Goal: Task Accomplishment & Management: Manage account settings

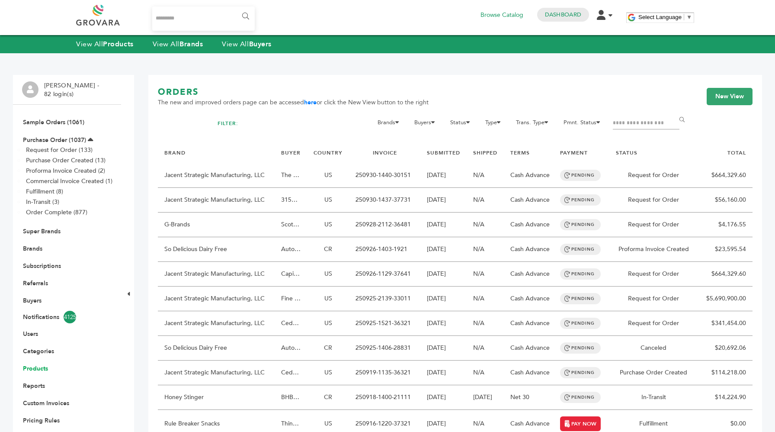
click at [44, 369] on link "Products" at bounding box center [35, 368] width 25 height 8
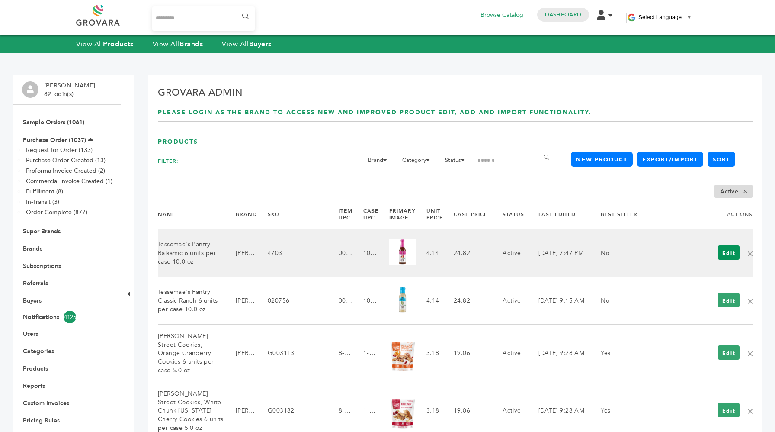
click at [726, 254] on link "Edit" at bounding box center [729, 252] width 22 height 14
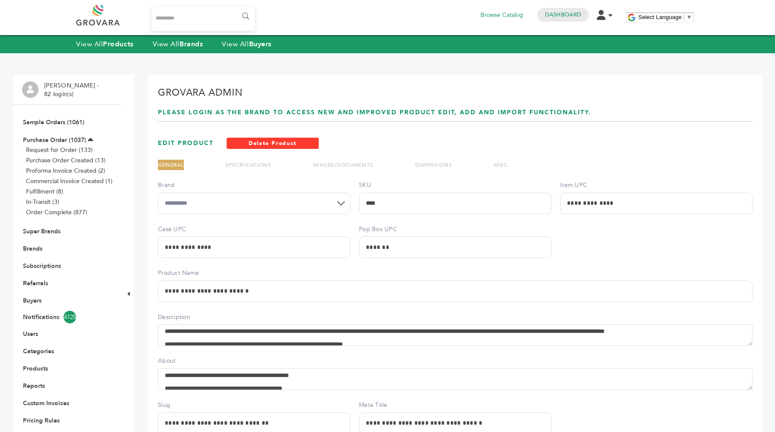
click at [498, 164] on link "MISC." at bounding box center [502, 164] width 16 height 7
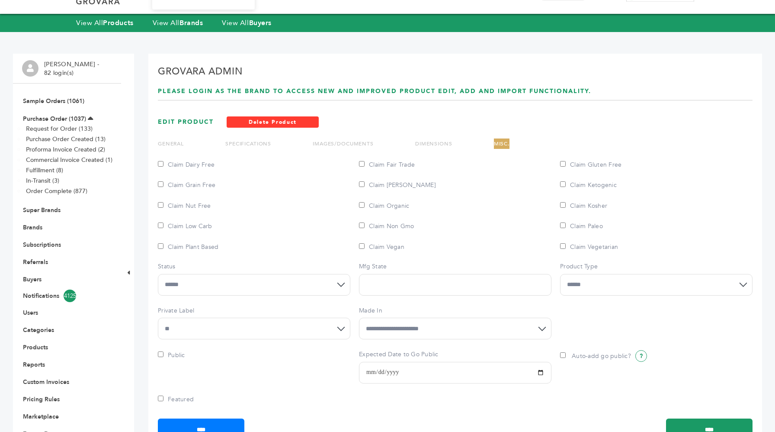
scroll to position [24, 0]
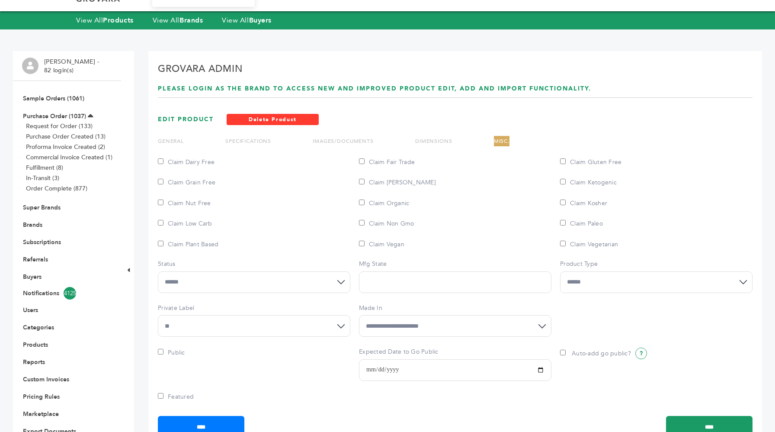
click at [545, 117] on div "EDIT PRODUCT Delete Product" at bounding box center [455, 119] width 595 height 11
click at [545, 133] on div "**********" at bounding box center [455, 258] width 614 height 414
click at [431, 143] on link "DIMENSIONS" at bounding box center [433, 141] width 37 height 7
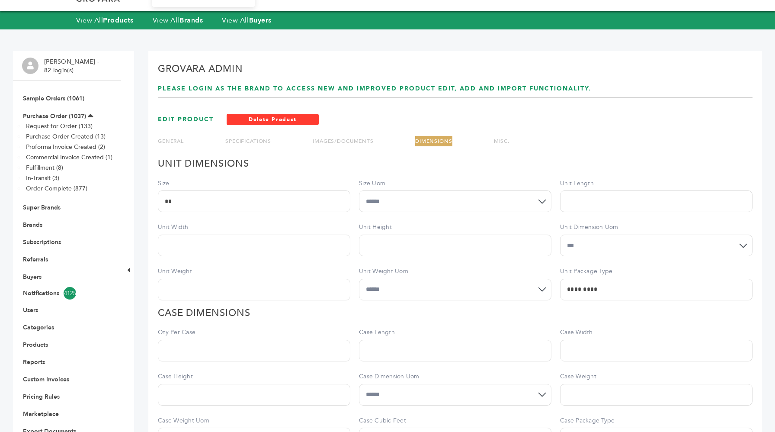
click at [496, 143] on link "MISC." at bounding box center [502, 141] width 16 height 7
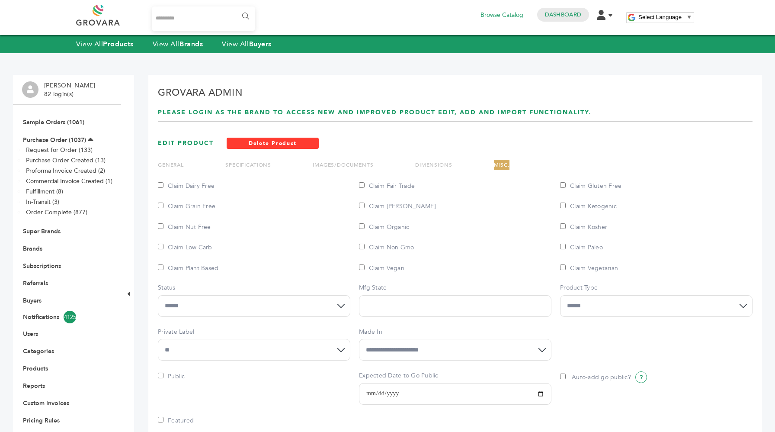
scroll to position [71, 0]
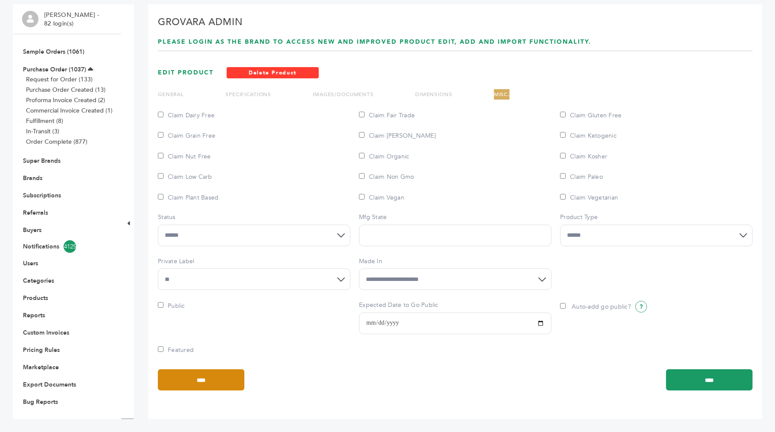
click at [188, 373] on input "****" at bounding box center [201, 379] width 87 height 21
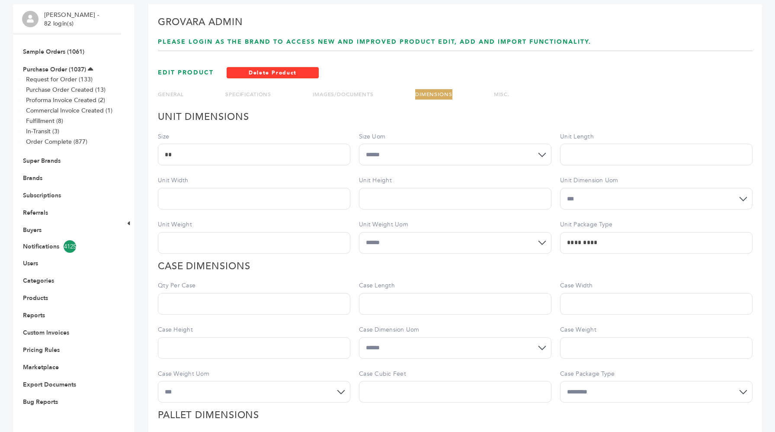
scroll to position [0, 0]
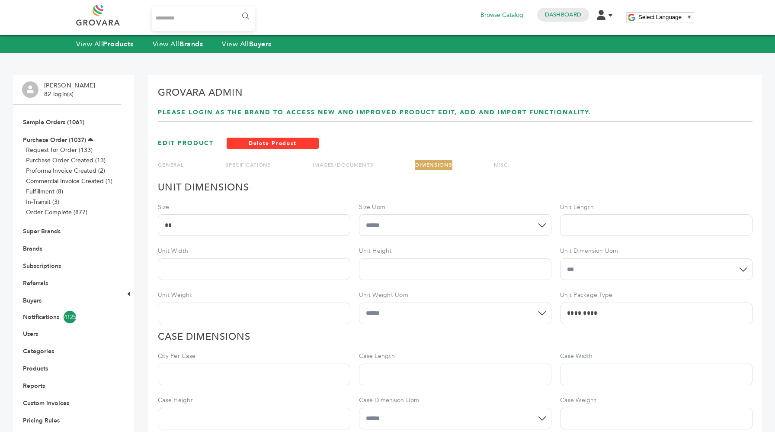
click at [168, 166] on link "GENERAL" at bounding box center [171, 164] width 26 height 7
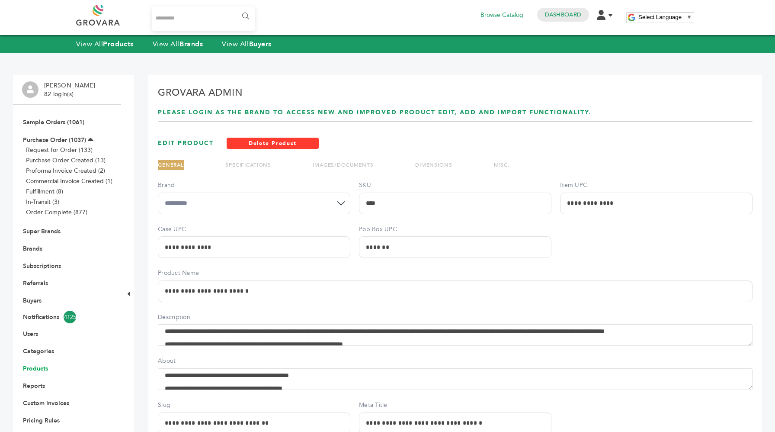
click at [39, 365] on link "Products" at bounding box center [35, 368] width 25 height 8
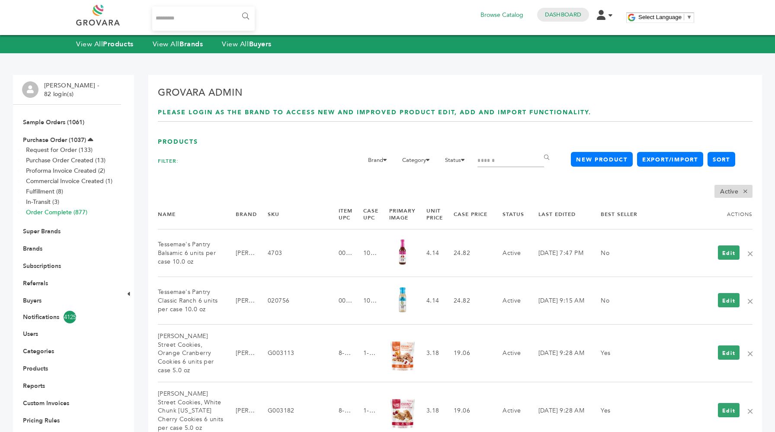
click at [52, 212] on link "Order Complete (877)" at bounding box center [56, 212] width 61 height 8
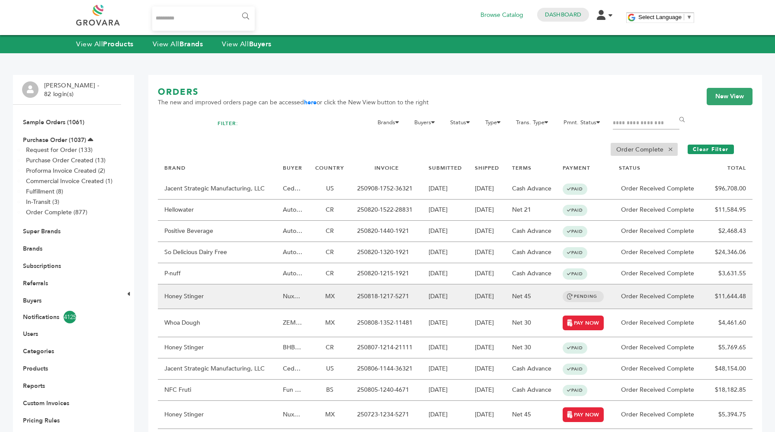
click at [483, 297] on td "[DATE]" at bounding box center [487, 296] width 37 height 25
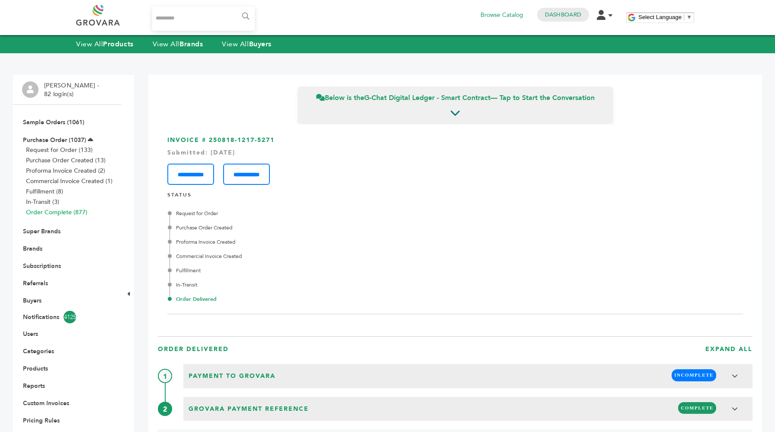
click at [53, 209] on link "Order Complete (877)" at bounding box center [56, 212] width 61 height 8
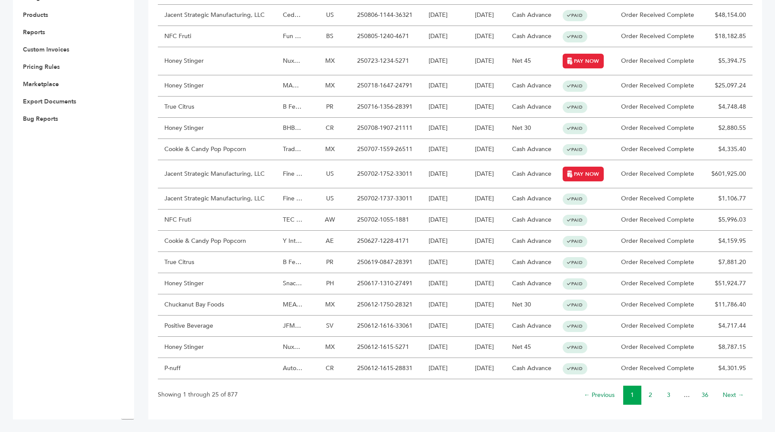
scroll to position [353, 0]
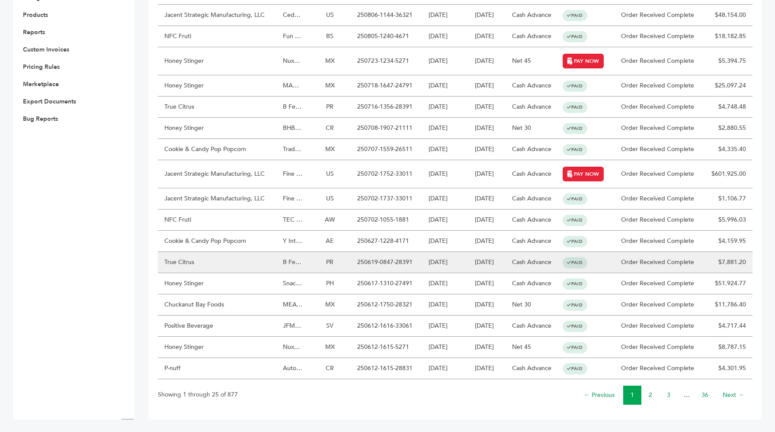
click at [450, 257] on td "06/19/2025" at bounding box center [445, 262] width 46 height 21
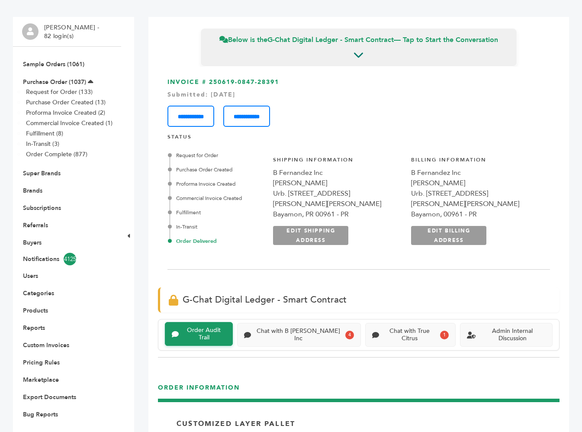
click at [519, 102] on div "**********" at bounding box center [358, 113] width 382 height 28
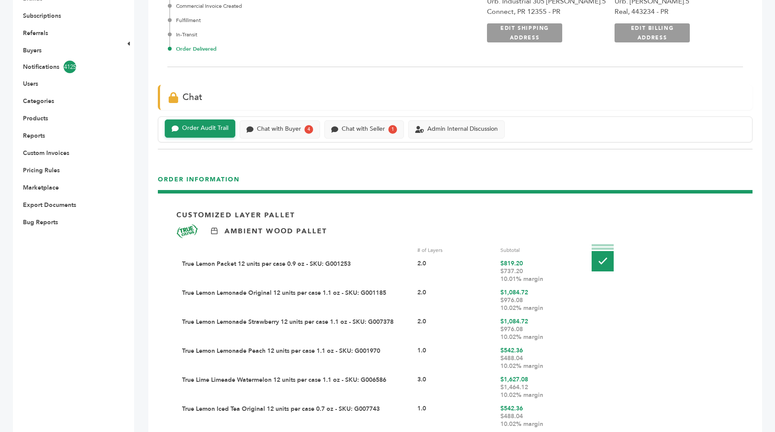
scroll to position [257, 0]
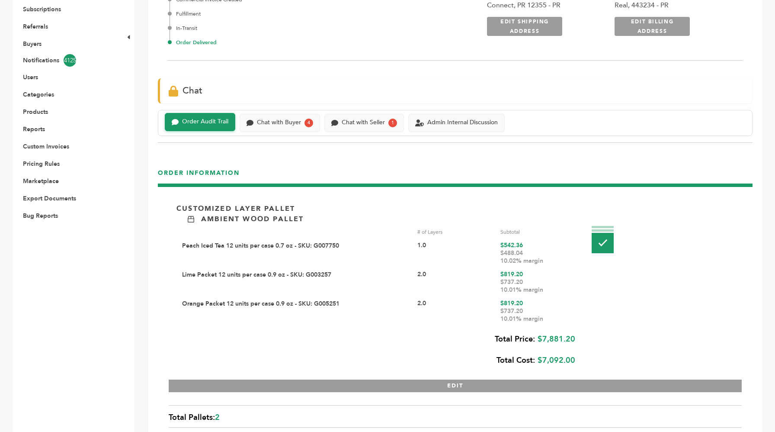
click at [622, 167] on div "**********" at bounding box center [455, 326] width 595 height 369
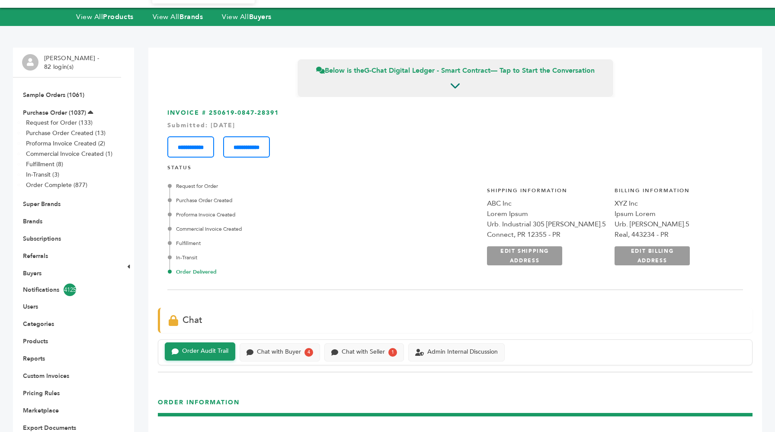
scroll to position [21, 0]
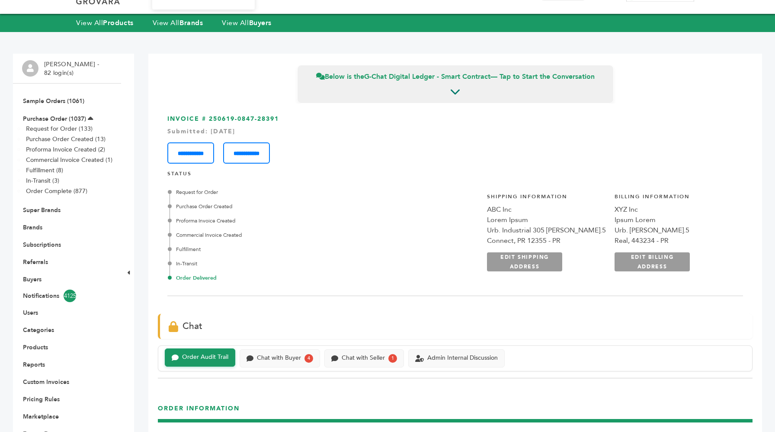
click at [587, 131] on div "Submitted: Jun-19-2025" at bounding box center [455, 131] width 576 height 9
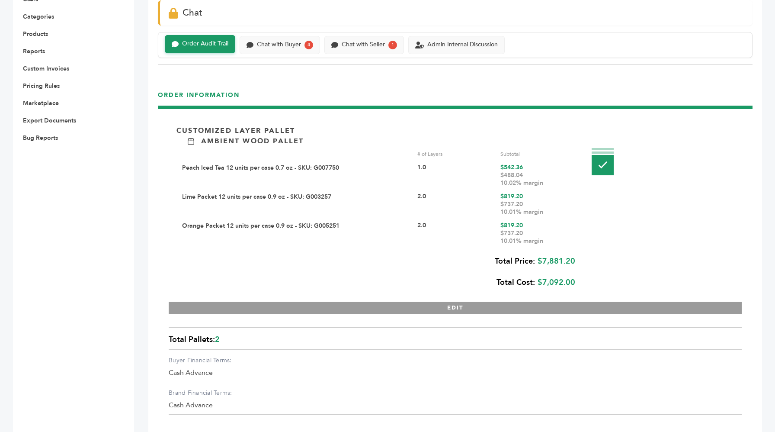
scroll to position [328, 0]
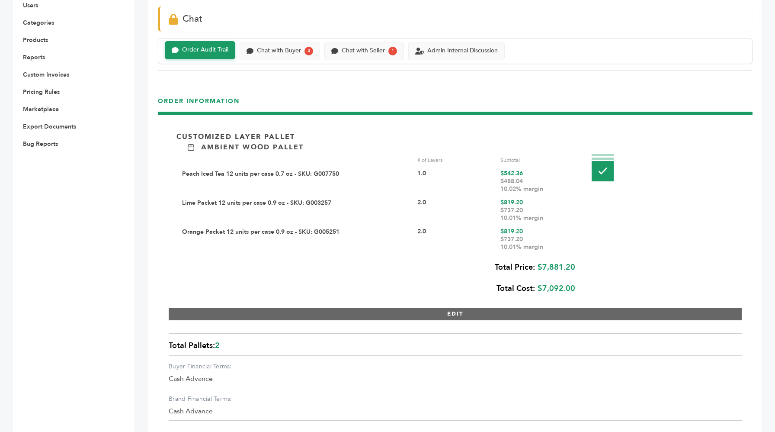
click at [529, 312] on button "EDIT" at bounding box center [455, 314] width 573 height 13
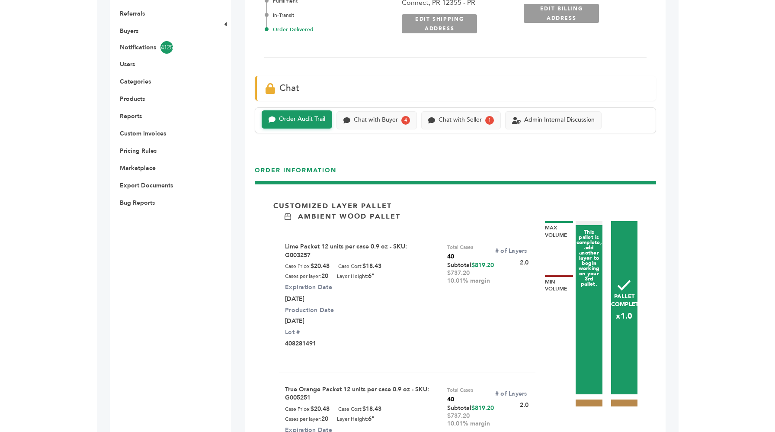
scroll to position [0, 0]
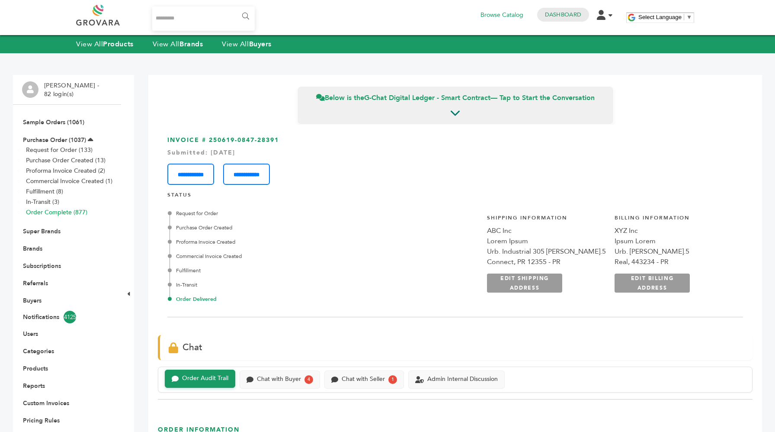
click at [66, 209] on link "Order Complete (877)" at bounding box center [56, 212] width 61 height 8
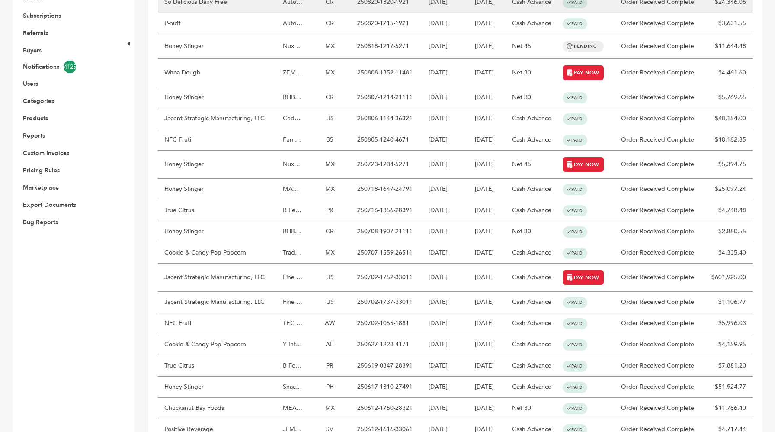
scroll to position [353, 0]
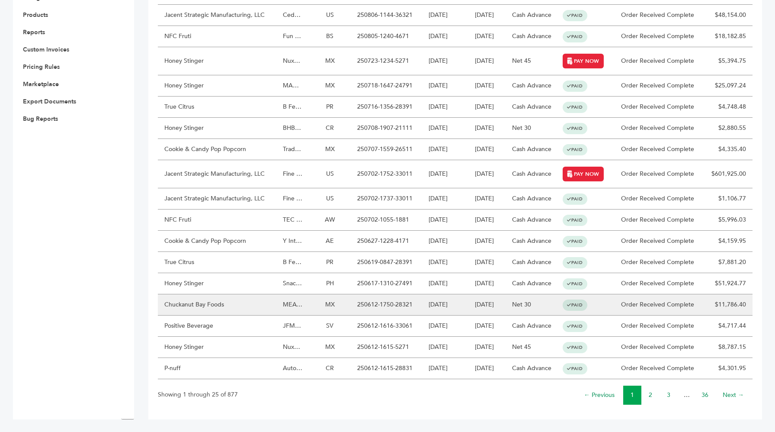
click at [450, 307] on td "[DATE]" at bounding box center [445, 304] width 46 height 21
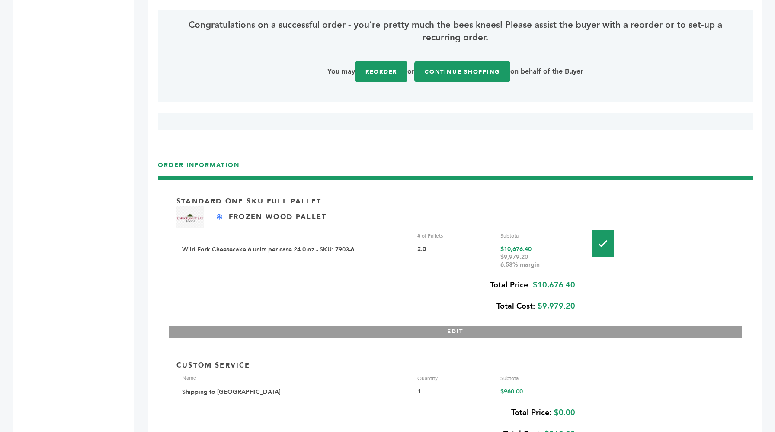
scroll to position [1205, 0]
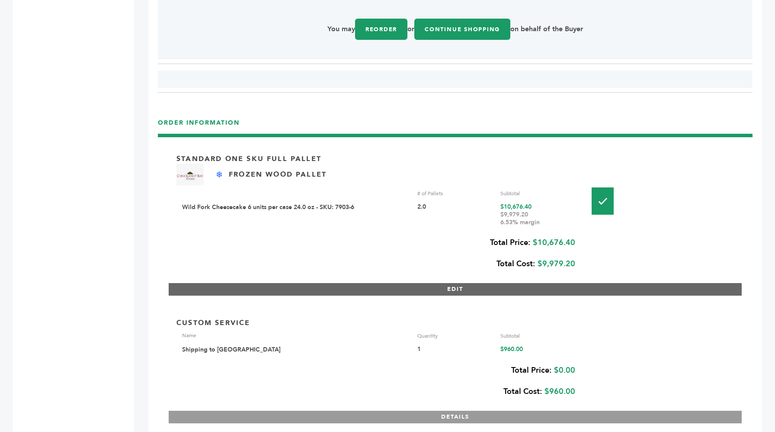
click at [453, 286] on button "EDIT" at bounding box center [455, 289] width 573 height 13
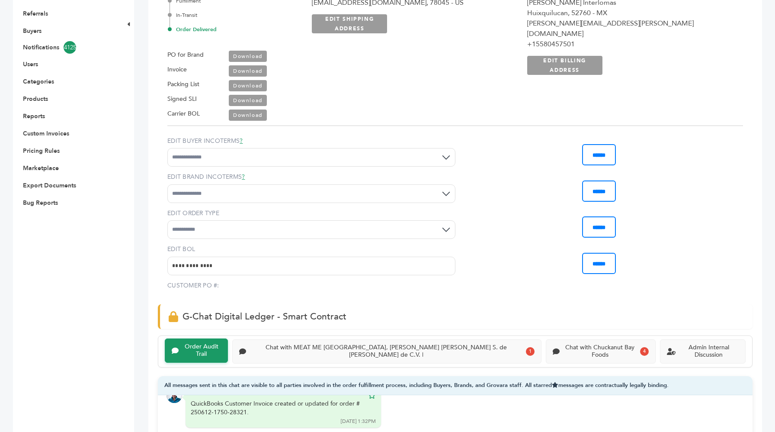
scroll to position [0, 0]
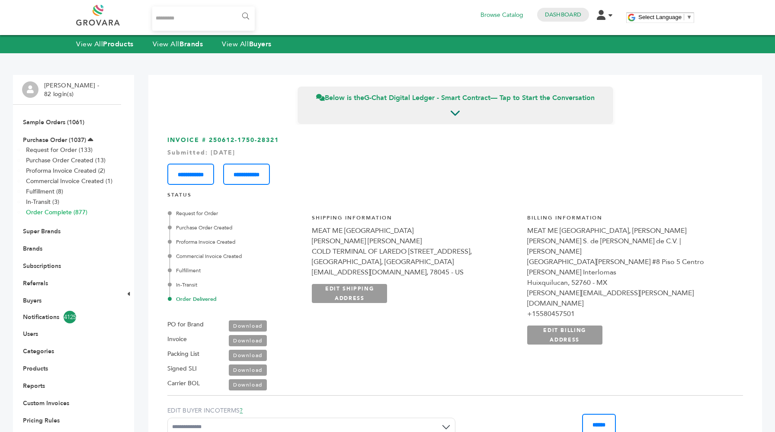
click at [74, 212] on link "Order Complete (877)" at bounding box center [56, 212] width 61 height 8
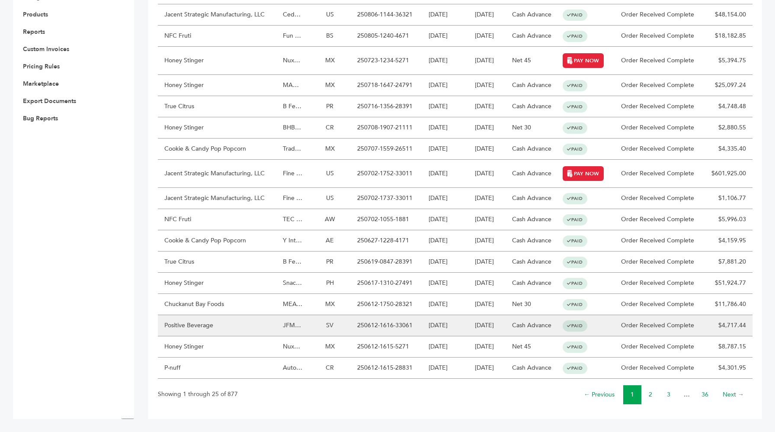
scroll to position [353, 0]
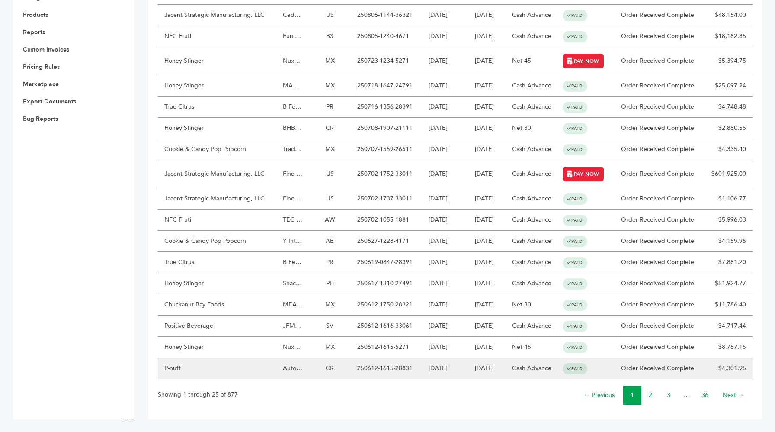
click at [518, 365] on td "Cash Advance" at bounding box center [531, 368] width 50 height 21
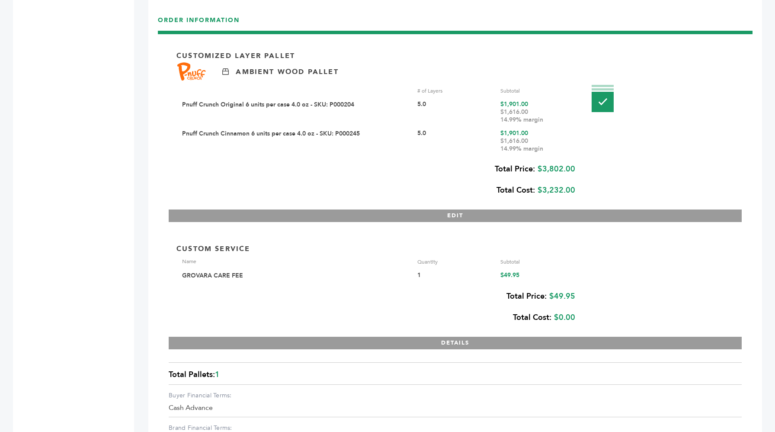
scroll to position [1268, 0]
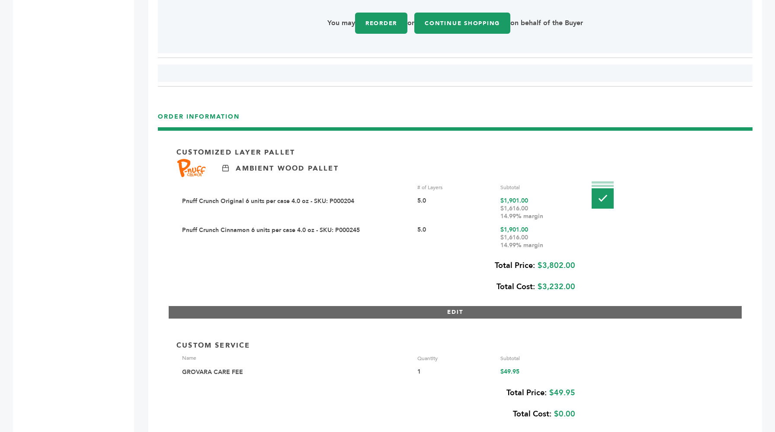
click at [502, 314] on button "EDIT" at bounding box center [455, 312] width 573 height 13
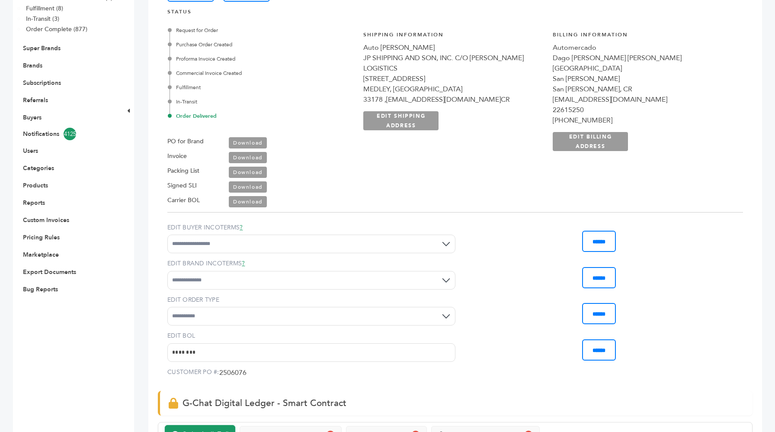
scroll to position [0, 0]
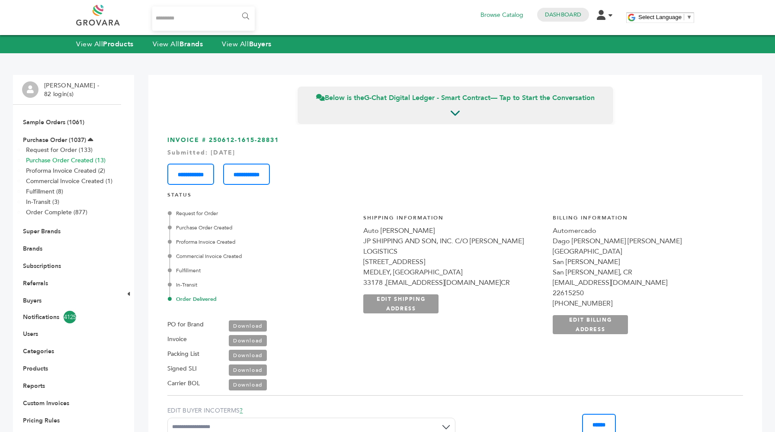
click at [74, 158] on link "Purchase Order Created (13)" at bounding box center [66, 160] width 80 height 8
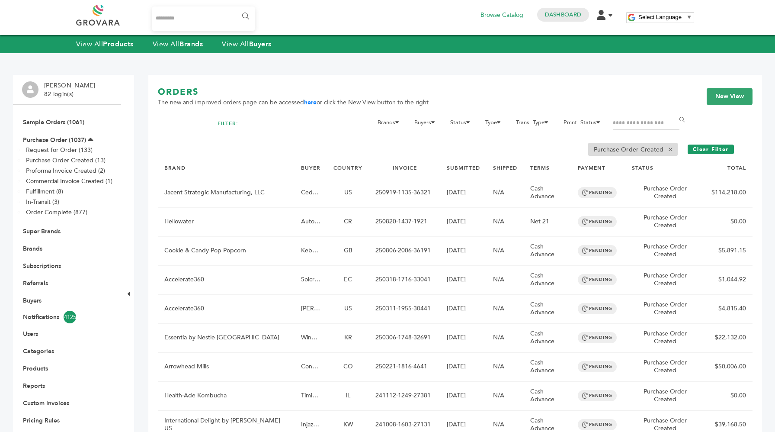
click at [74, 152] on link "Request for Order (133)" at bounding box center [59, 150] width 67 height 8
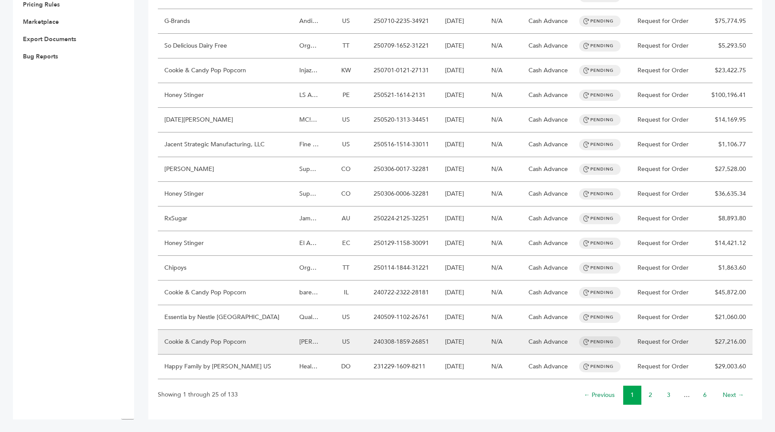
click at [522, 344] on td "Cash Advance" at bounding box center [547, 342] width 51 height 25
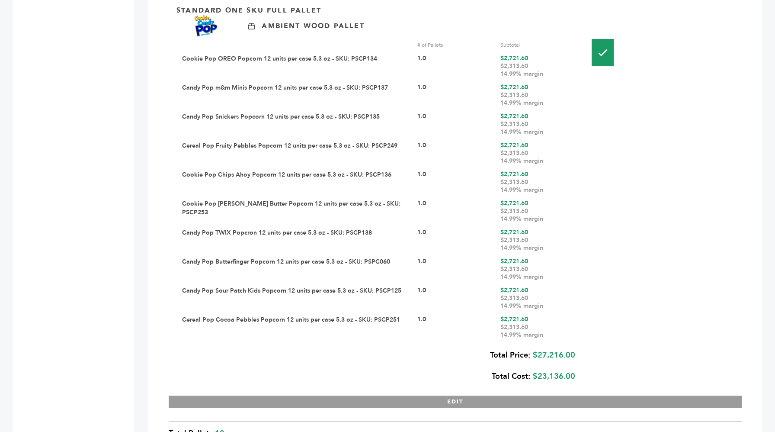
scroll to position [1105, 0]
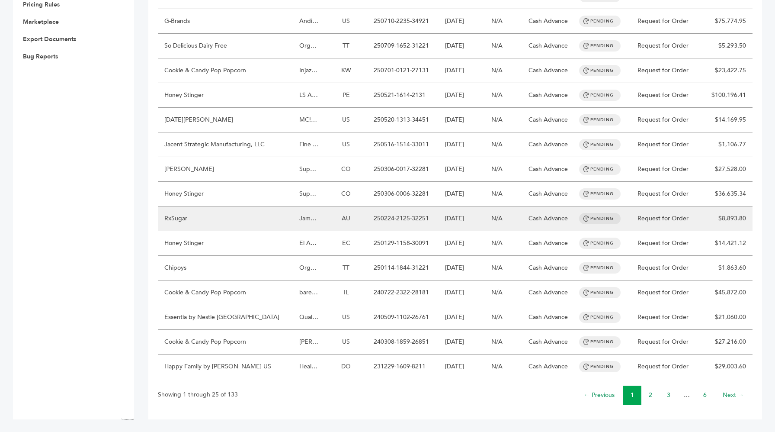
click at [262, 218] on td "RxSugar" at bounding box center [225, 218] width 135 height 25
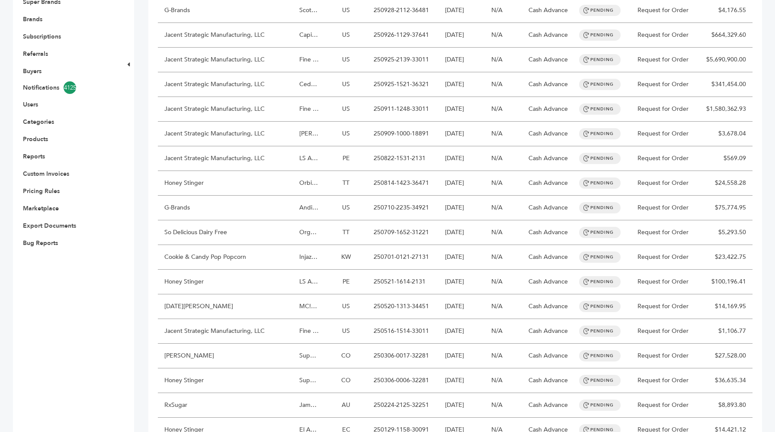
scroll to position [416, 0]
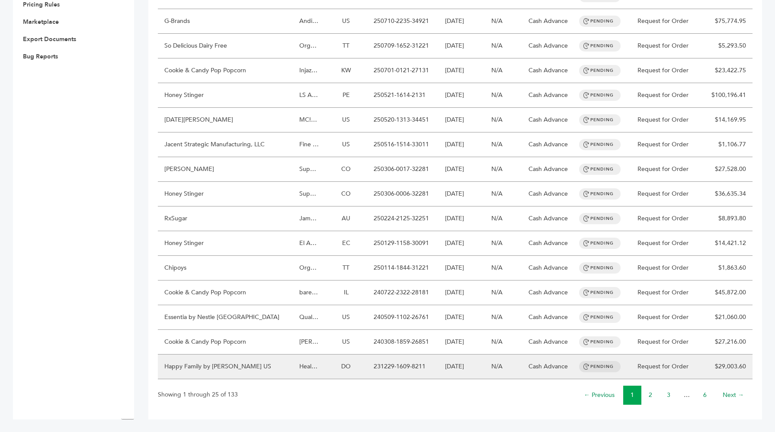
click at [573, 364] on td "PENDING" at bounding box center [601, 366] width 57 height 25
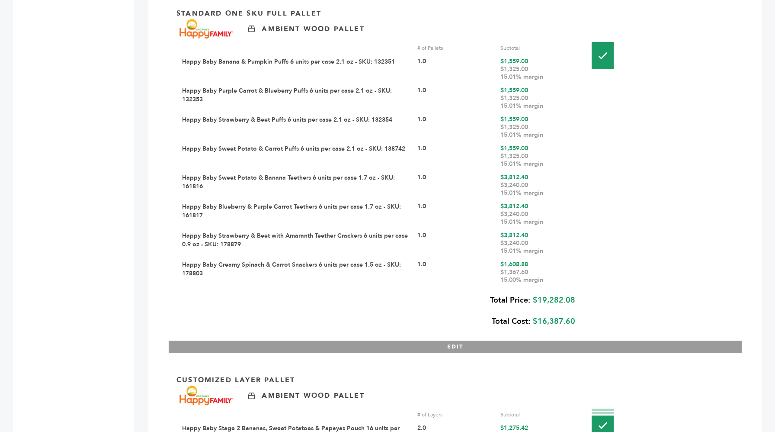
scroll to position [1207, 0]
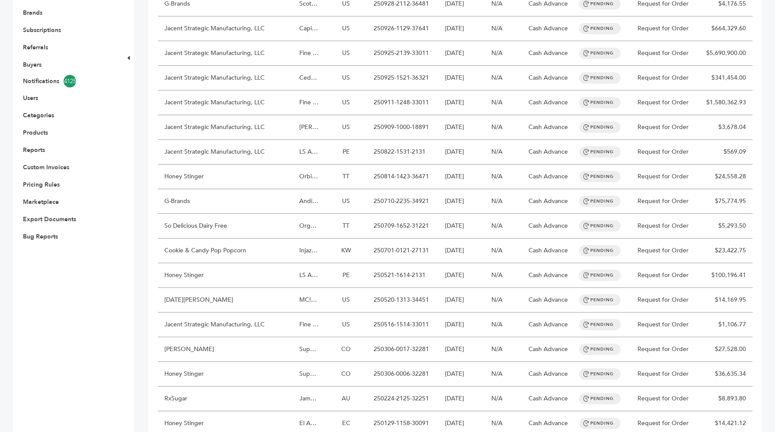
scroll to position [416, 0]
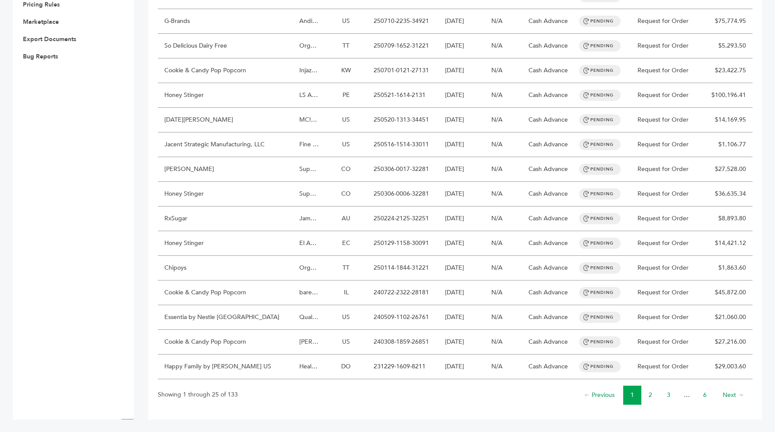
click at [668, 397] on link "3" at bounding box center [668, 395] width 3 height 8
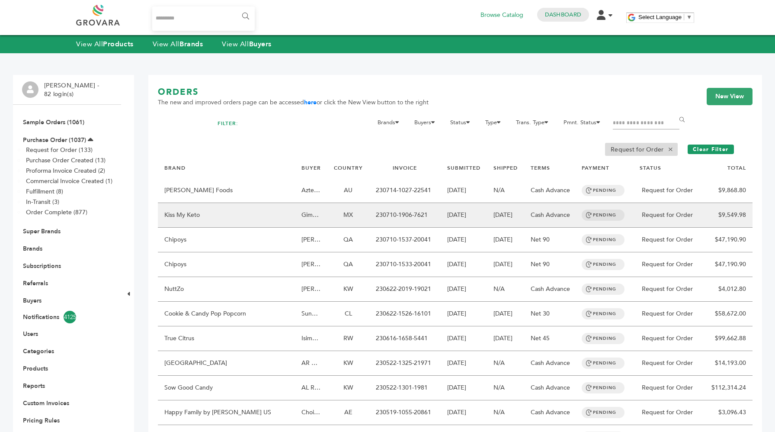
click at [543, 219] on td "Cash Advance" at bounding box center [549, 215] width 51 height 25
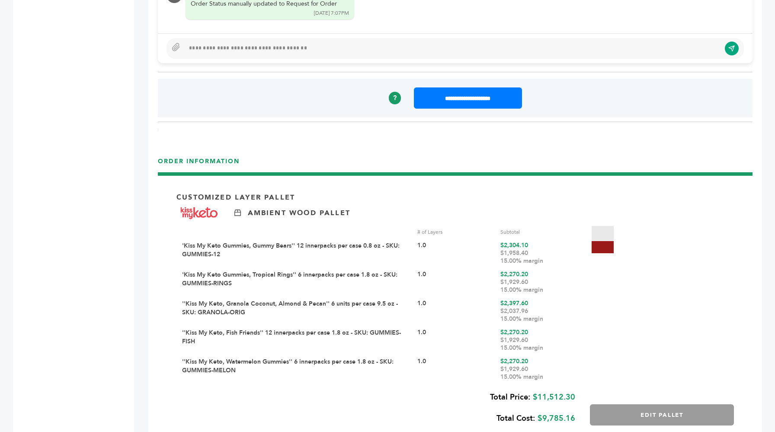
scroll to position [1083, 0]
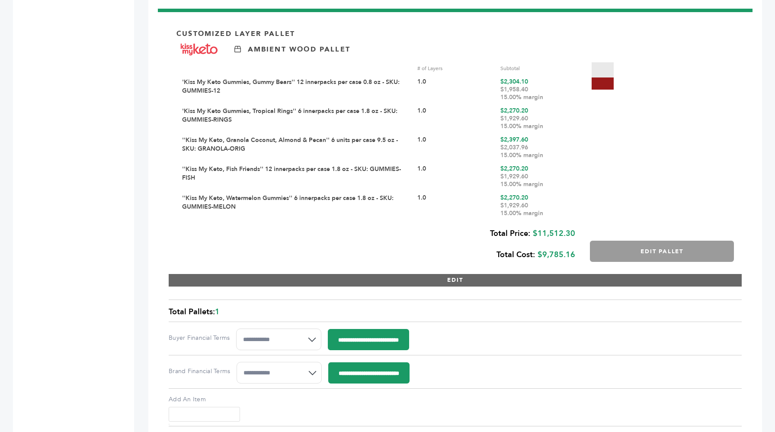
click at [532, 274] on button "EDIT" at bounding box center [455, 280] width 573 height 13
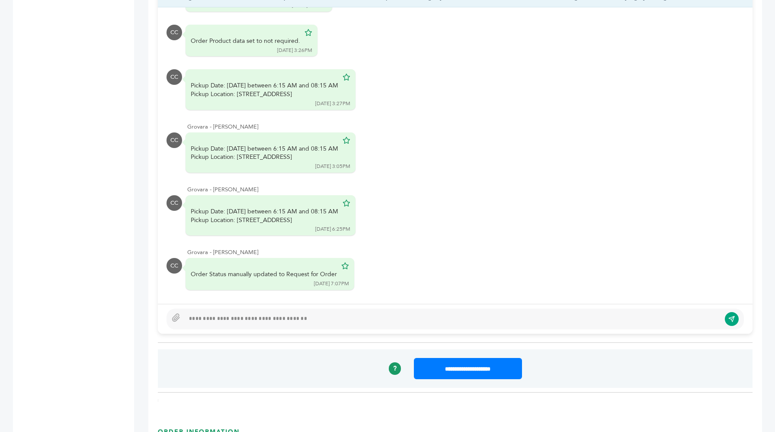
scroll to position [0, 0]
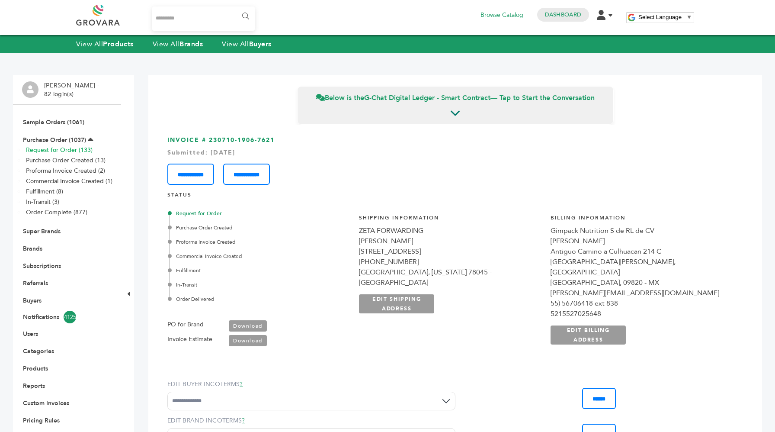
click at [81, 153] on link "Request for Order (133)" at bounding box center [59, 150] width 67 height 8
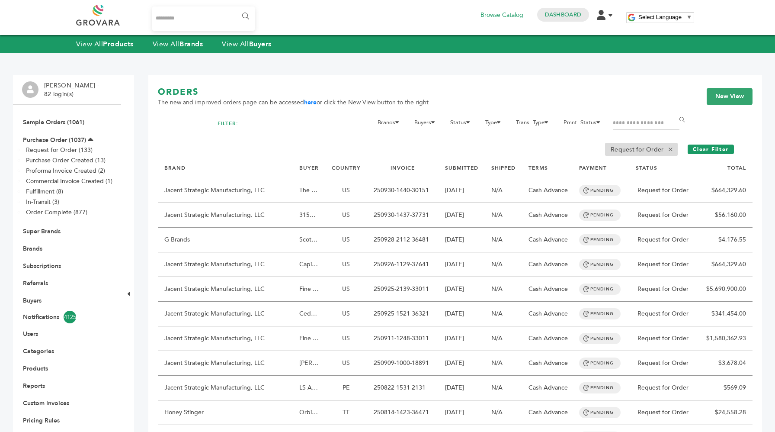
scroll to position [416, 0]
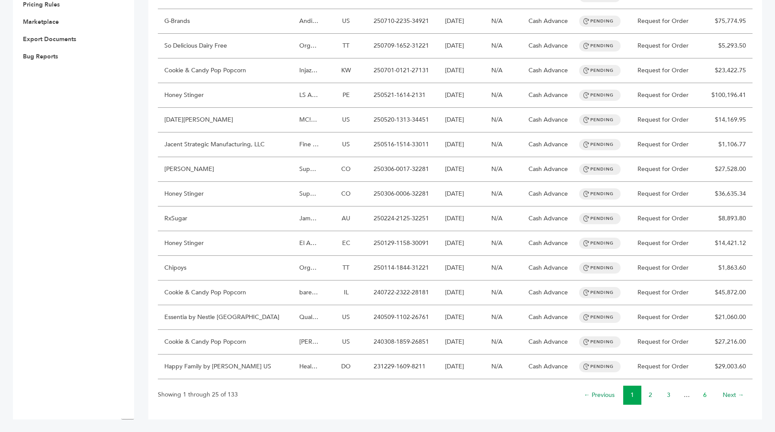
click at [706, 397] on link "6" at bounding box center [704, 395] width 3 height 8
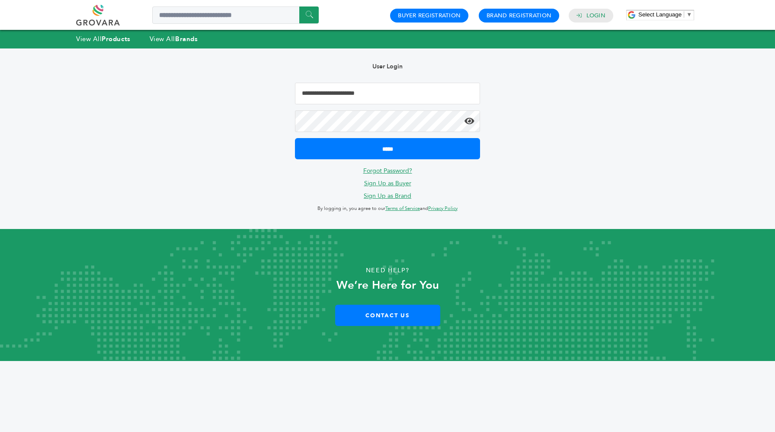
click at [402, 104] on form "**********" at bounding box center [387, 121] width 185 height 77
click at [386, 94] on input "**********" at bounding box center [387, 94] width 185 height 22
click at [322, 93] on input "**********" at bounding box center [387, 94] width 185 height 22
type input "**********"
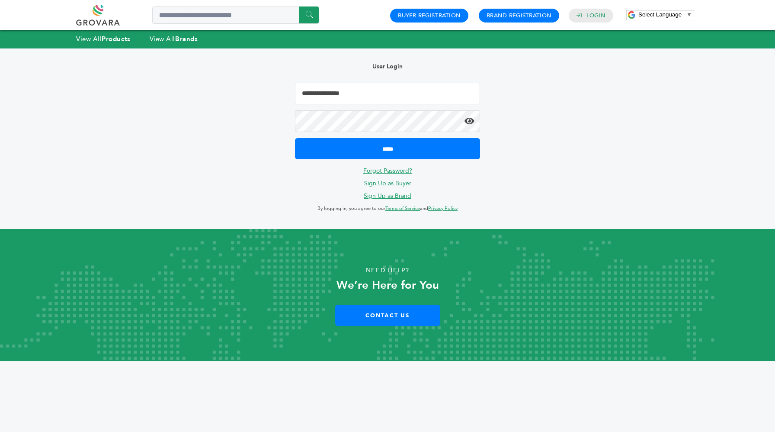
click at [295, 138] on input "*****" at bounding box center [387, 148] width 185 height 21
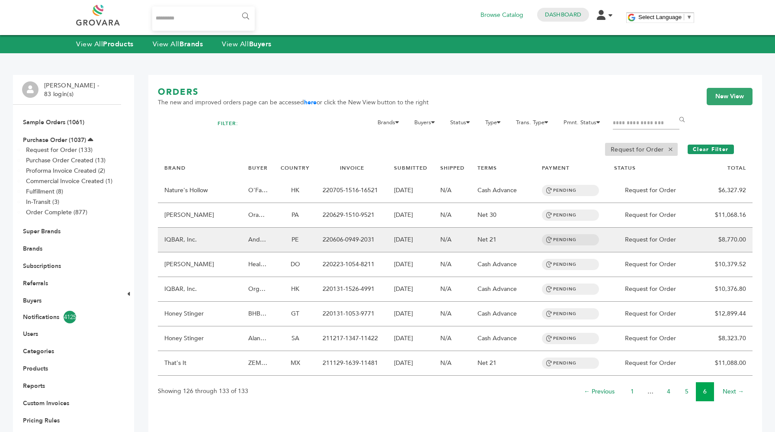
scroll to position [71, 0]
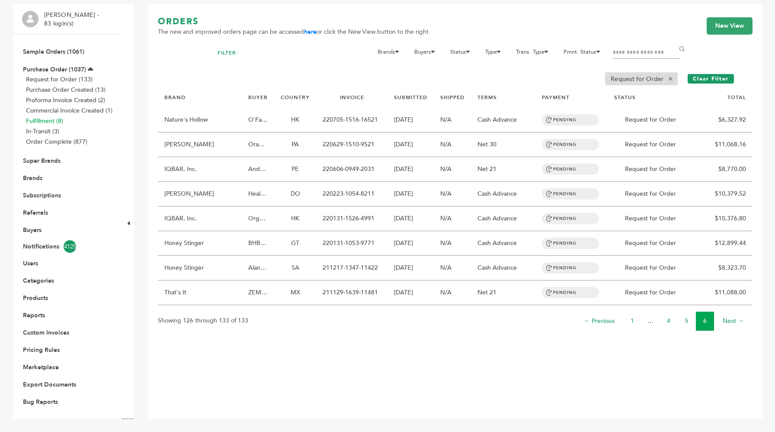
click at [51, 122] on link "Fulfillment (8)" at bounding box center [44, 121] width 37 height 8
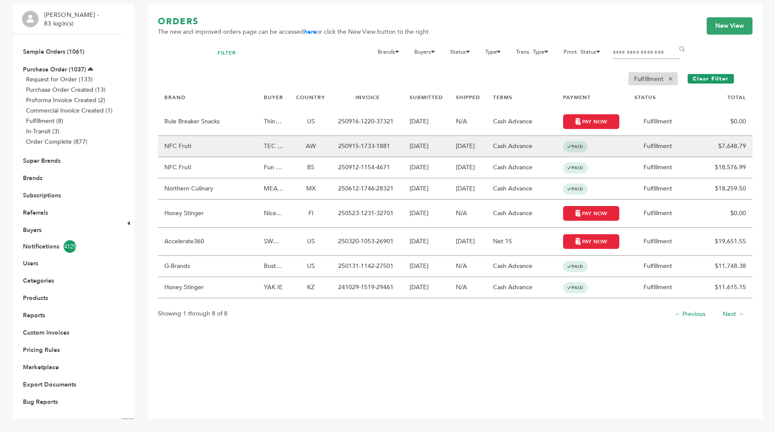
click at [480, 148] on td "[DATE]" at bounding box center [468, 146] width 37 height 21
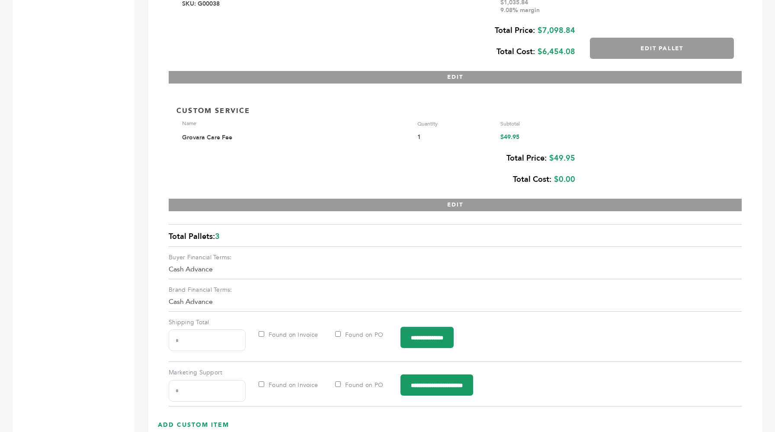
scroll to position [1740, 0]
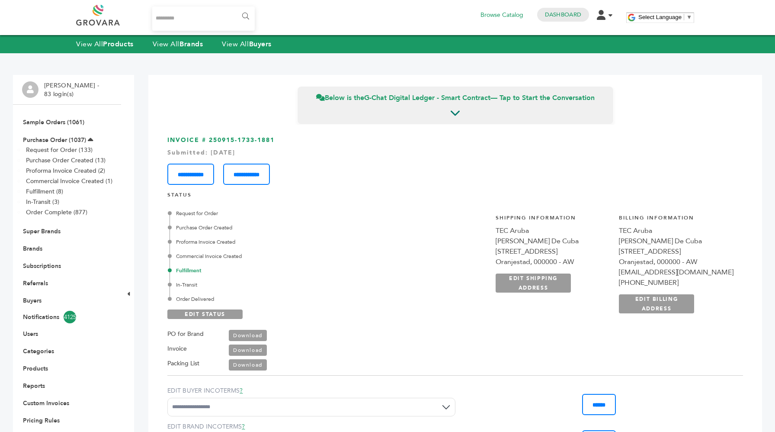
click at [336, 216] on div "Request for Order" at bounding box center [269, 213] width 199 height 8
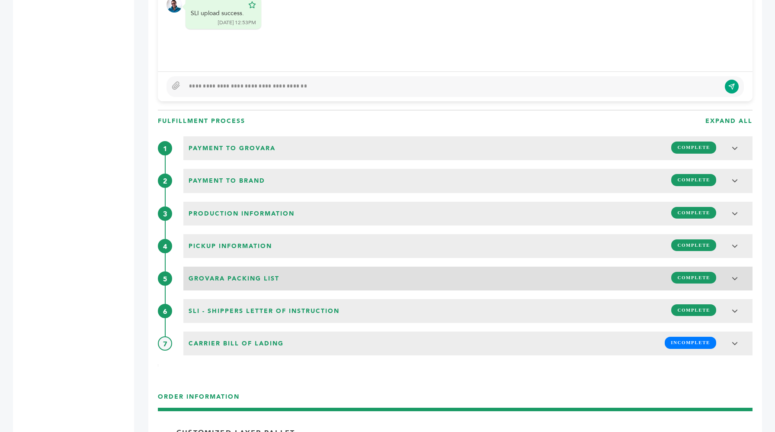
scroll to position [903, 0]
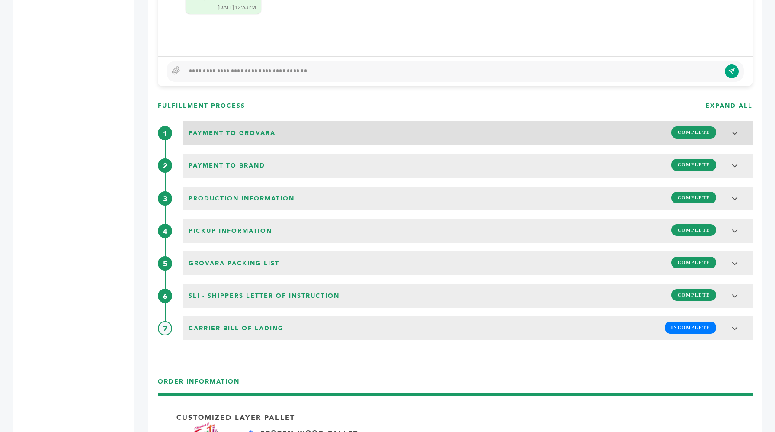
click at [408, 140] on h3 "Payment to Grovara COMPLETE" at bounding box center [467, 133] width 569 height 24
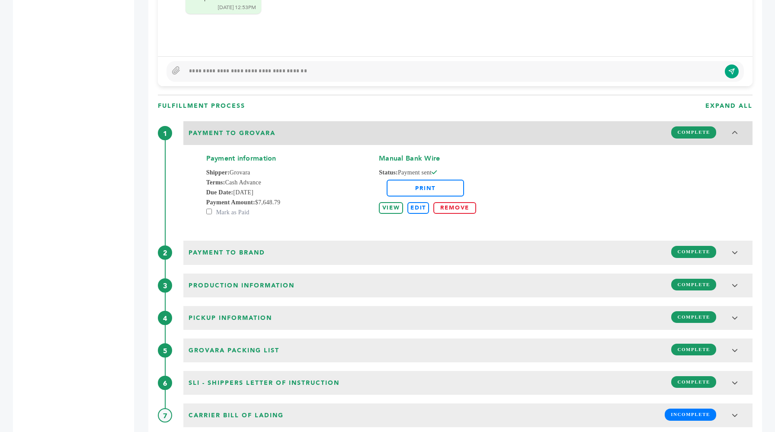
scroll to position [969, 0]
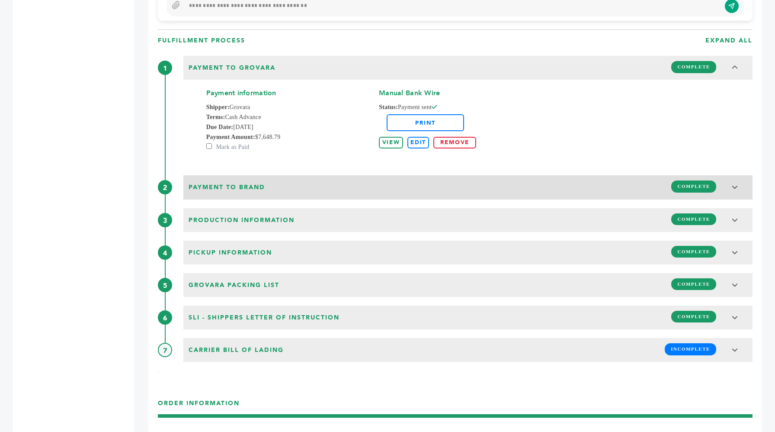
click at [406, 186] on div "Payment to brand COMPLETE" at bounding box center [468, 186] width 564 height 16
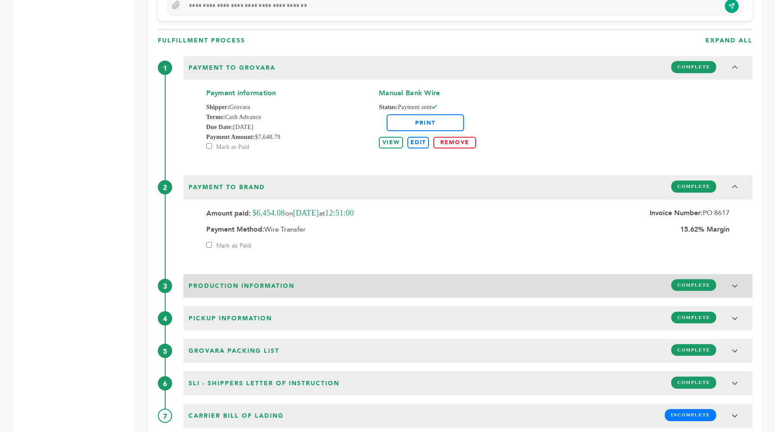
click at [397, 287] on div "Production Information COMPLETE" at bounding box center [468, 284] width 564 height 16
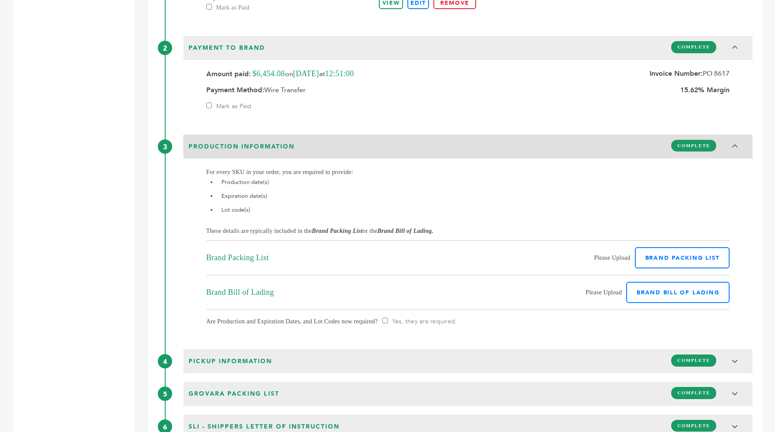
scroll to position [1207, 0]
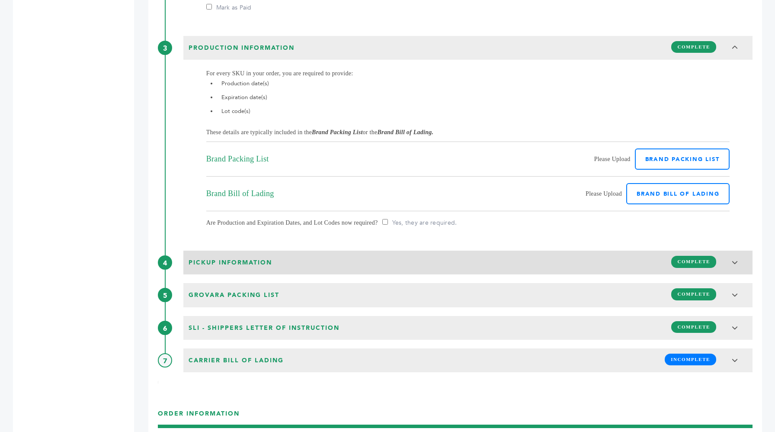
click at [386, 257] on div "Pickup Information COMPLETE" at bounding box center [468, 261] width 564 height 16
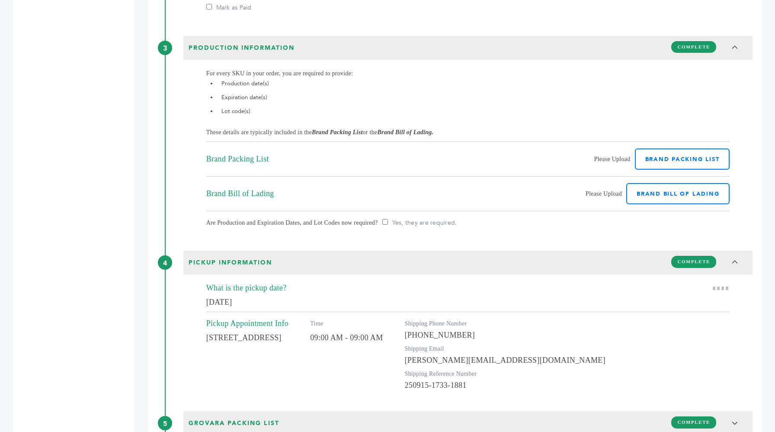
scroll to position [1375, 0]
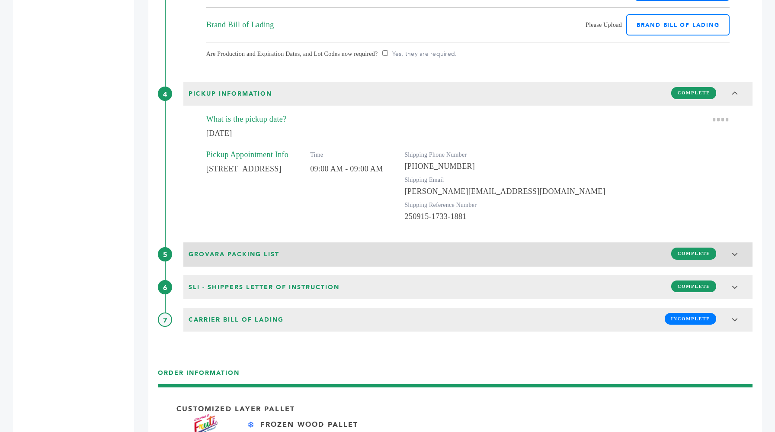
click at [403, 261] on div "Grovara Packing List COMPLETE" at bounding box center [468, 253] width 564 height 16
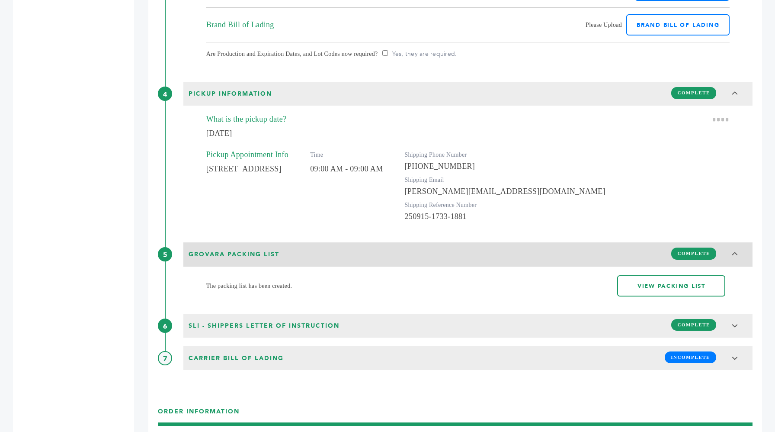
scroll to position [1532, 0]
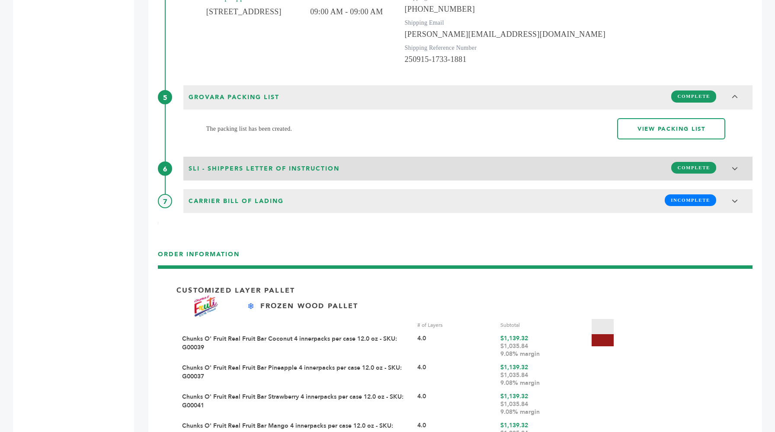
click at [413, 175] on div "SLI - Shippers Letter of Instruction COMPLETE" at bounding box center [468, 167] width 564 height 16
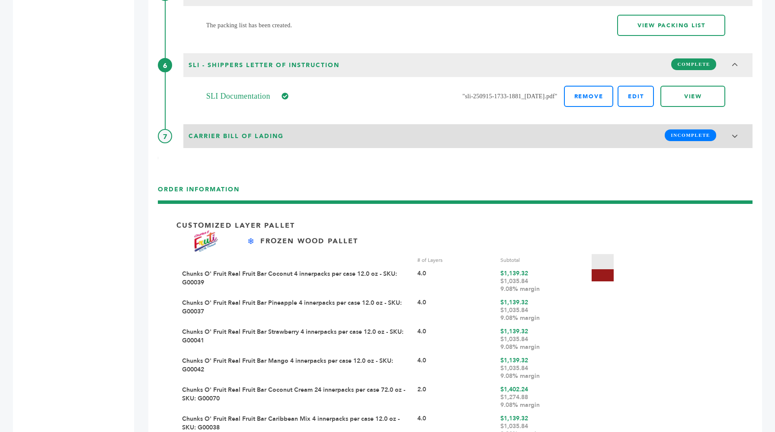
click at [413, 138] on div "[PERSON_NAME] of Lading INCOMPLETE" at bounding box center [468, 135] width 564 height 16
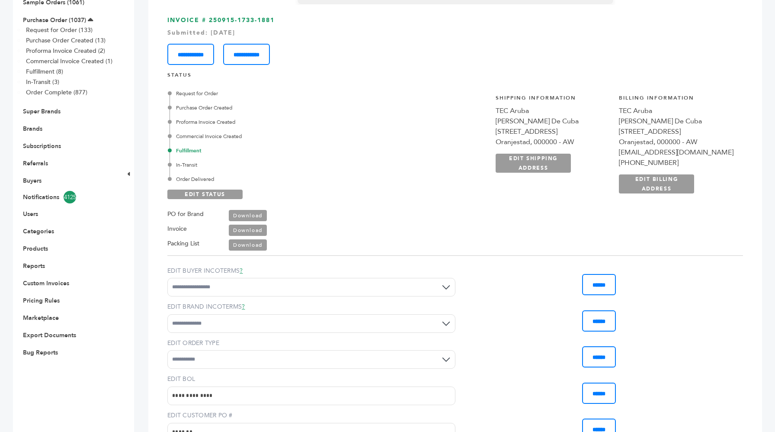
scroll to position [0, 0]
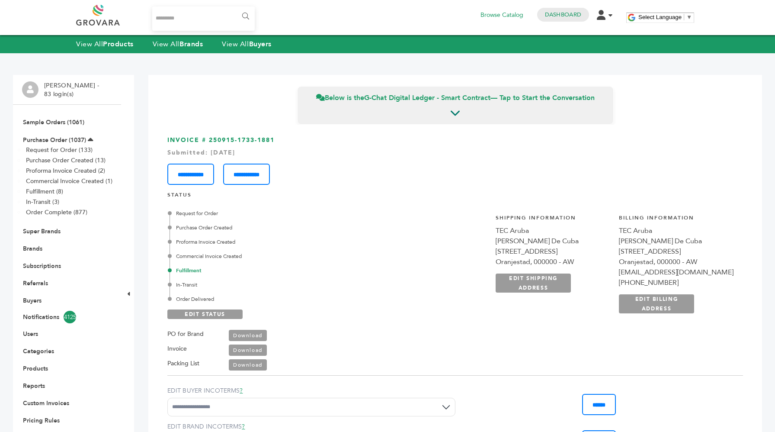
click at [561, 228] on div "TEC Aruba" at bounding box center [553, 230] width 115 height 10
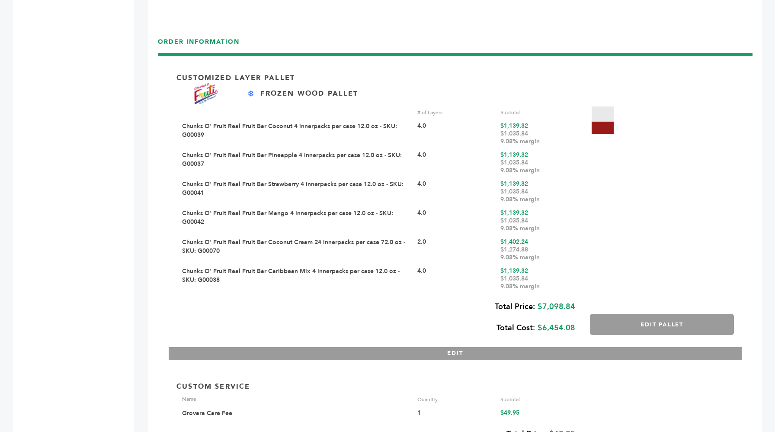
scroll to position [1892, 0]
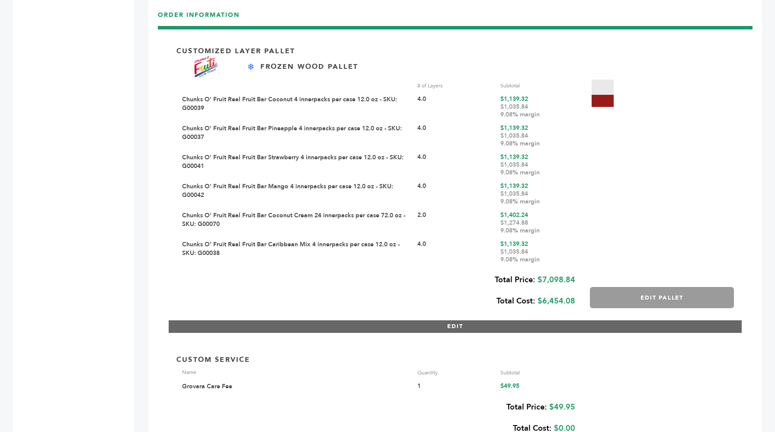
click at [603, 332] on button "EDIT" at bounding box center [455, 326] width 573 height 13
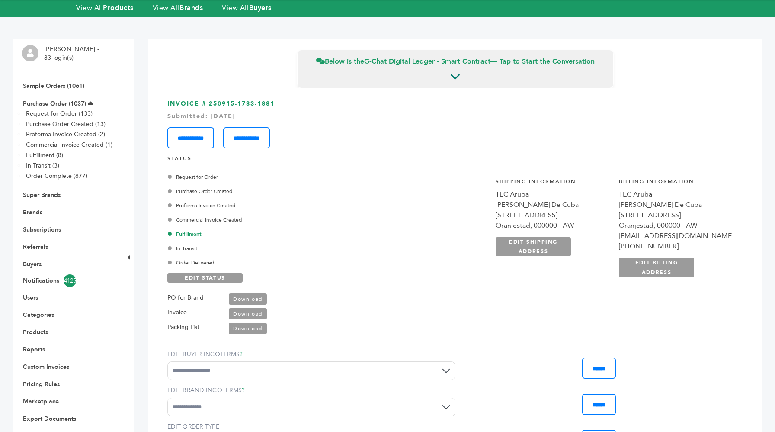
scroll to position [0, 0]
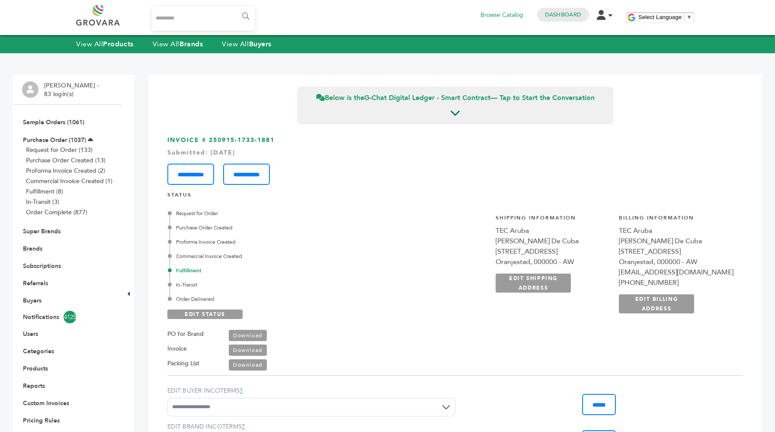
click at [565, 232] on div "TEC Aruba" at bounding box center [553, 230] width 115 height 10
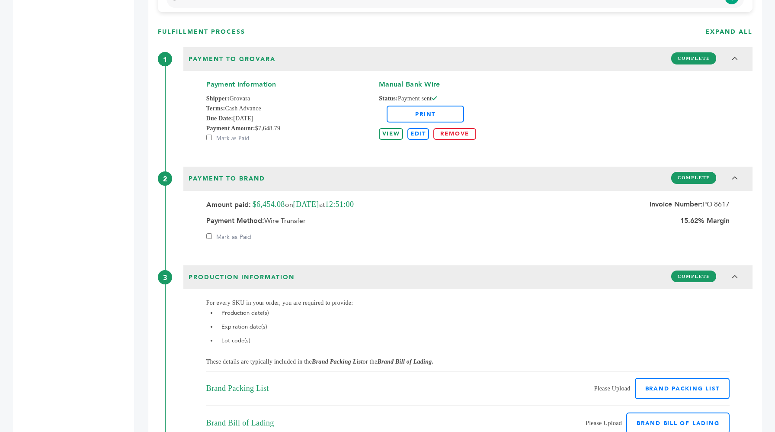
scroll to position [977, 0]
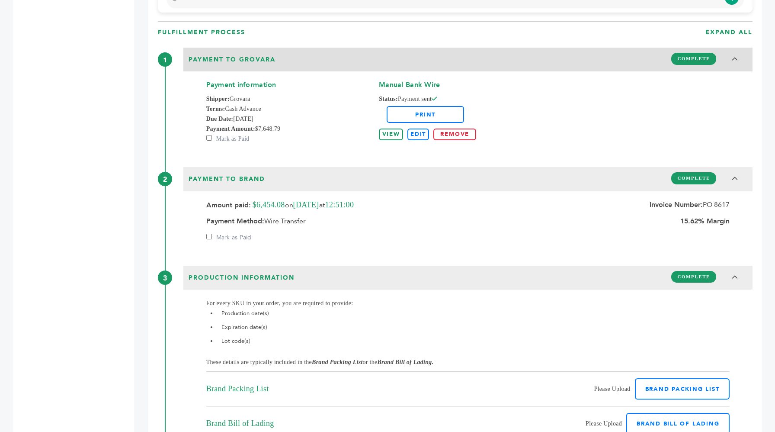
click at [366, 68] on h3 "Payment to Grovara COMPLETE" at bounding box center [467, 60] width 569 height 24
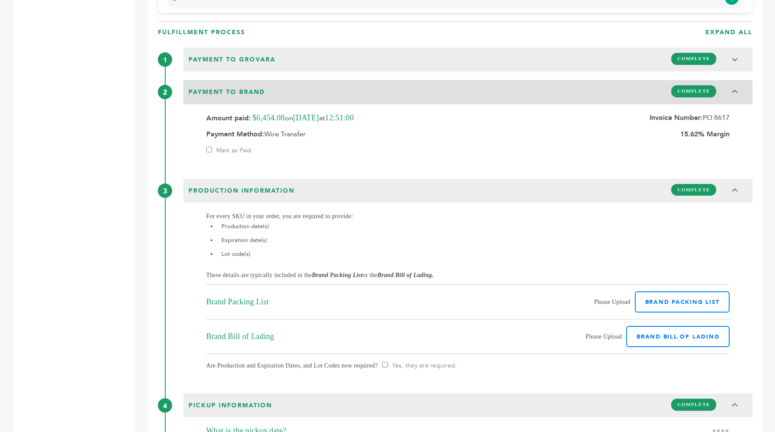
click at [363, 103] on h3 "Payment to brand COMPLETE" at bounding box center [467, 92] width 569 height 24
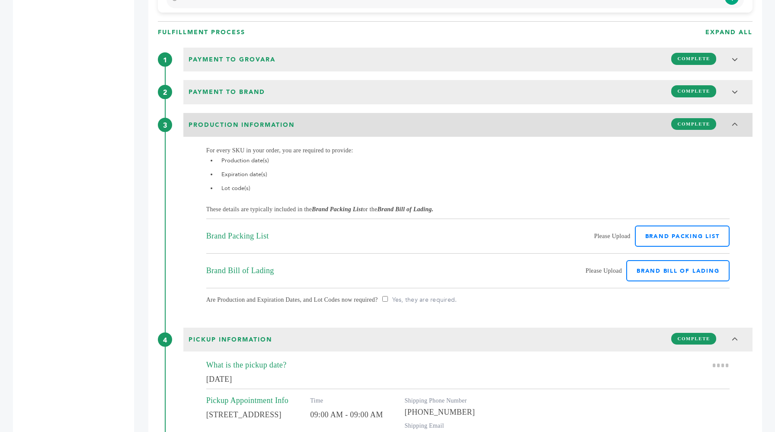
click at [355, 119] on div "Production Information COMPLETE" at bounding box center [468, 124] width 564 height 16
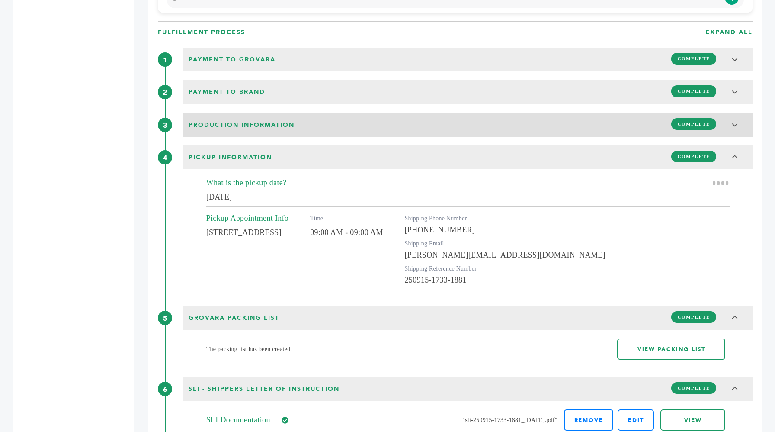
click at [349, 124] on div "Production Information COMPLETE" at bounding box center [468, 124] width 564 height 16
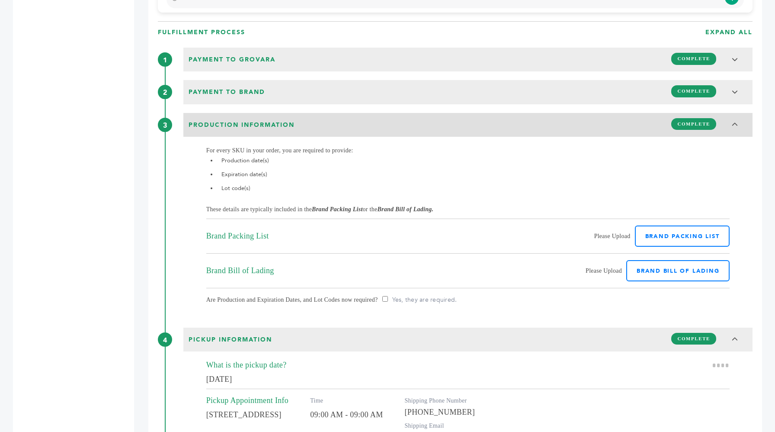
click at [349, 123] on div "Production Information COMPLETE" at bounding box center [468, 124] width 564 height 16
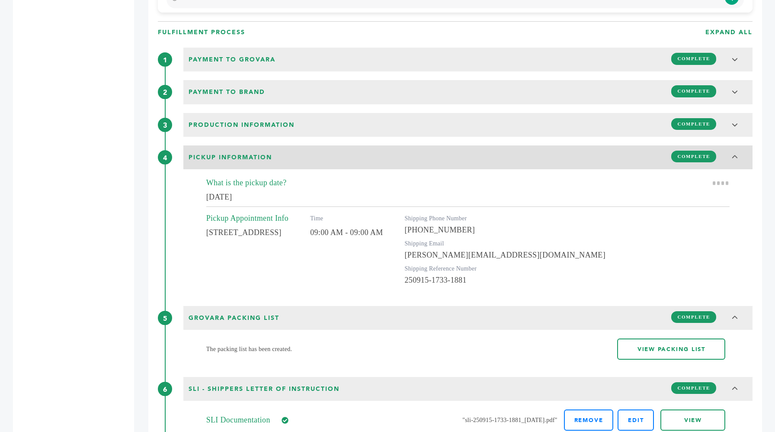
click at [349, 153] on div "Pickup Information COMPLETE" at bounding box center [468, 156] width 564 height 16
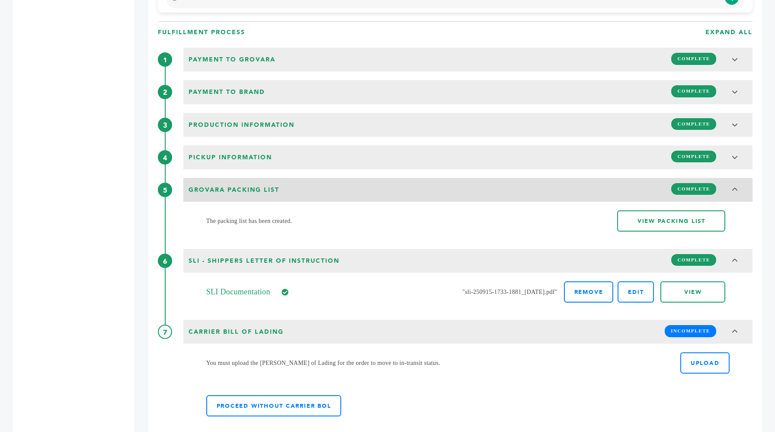
click at [346, 196] on div "Grovara Packing List COMPLETE" at bounding box center [468, 188] width 564 height 16
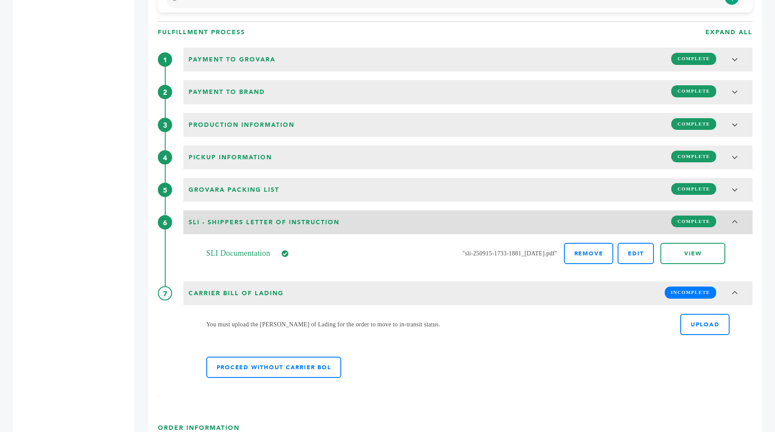
click at [345, 218] on div "SLI - Shippers Letter of Instruction COMPLETE" at bounding box center [468, 221] width 564 height 16
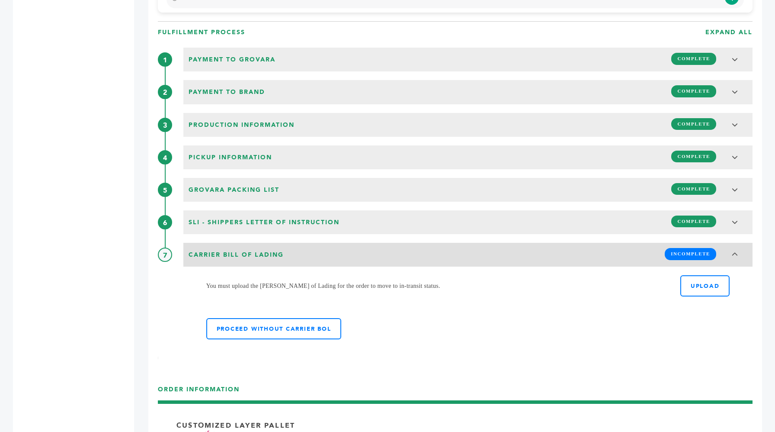
click at [344, 249] on div "[PERSON_NAME] of Lading INCOMPLETE" at bounding box center [468, 253] width 564 height 16
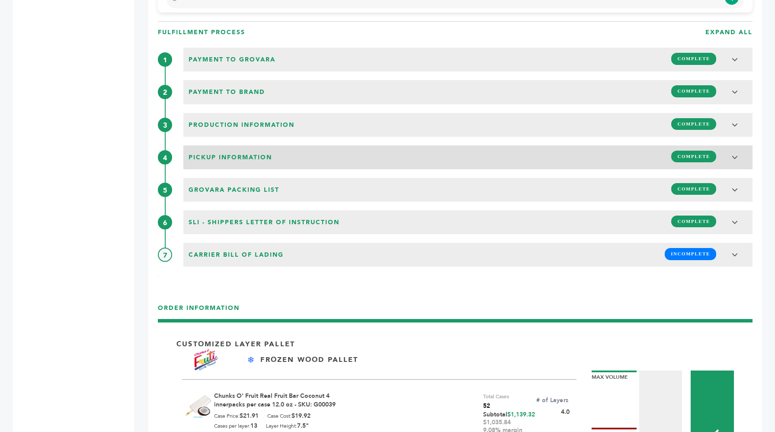
click at [347, 157] on div "Pickup Information COMPLETE" at bounding box center [468, 156] width 564 height 16
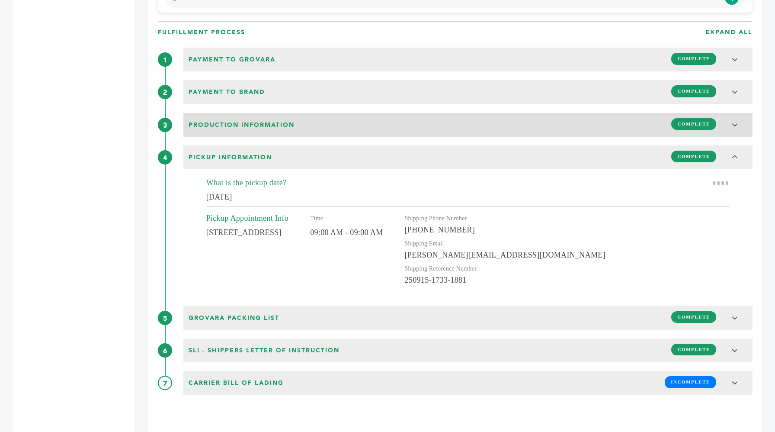
click at [340, 129] on div "Production Information COMPLETE" at bounding box center [468, 124] width 564 height 16
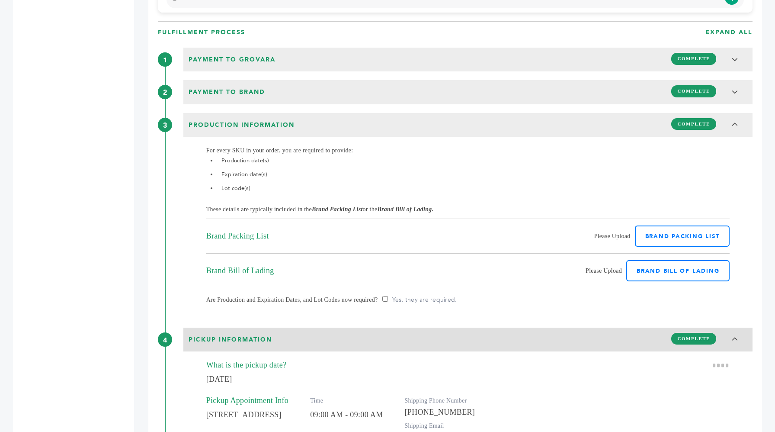
click at [344, 333] on div "Pickup Information COMPLETE" at bounding box center [468, 338] width 564 height 16
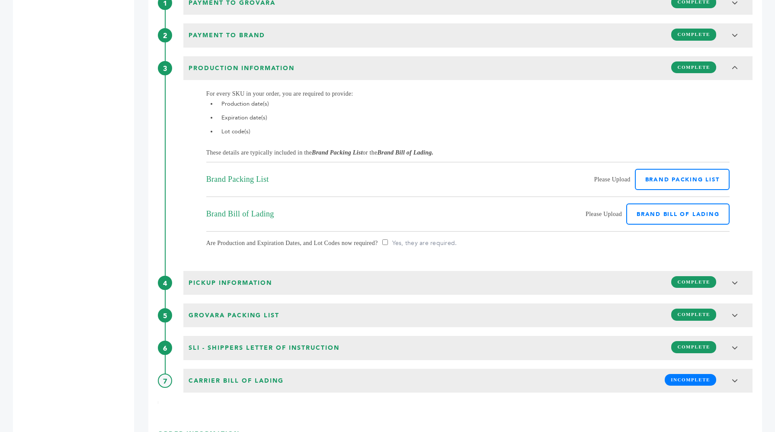
scroll to position [1010, 0]
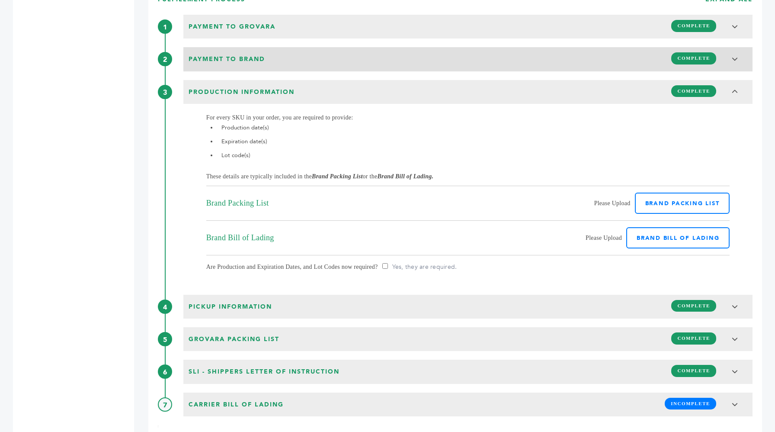
click at [450, 59] on div "Payment to brand COMPLETE" at bounding box center [468, 58] width 564 height 16
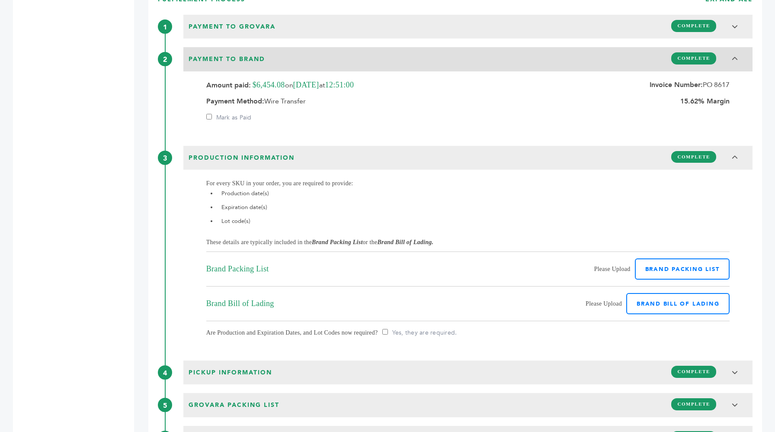
click at [446, 58] on div "Payment to brand COMPLETE" at bounding box center [468, 58] width 564 height 16
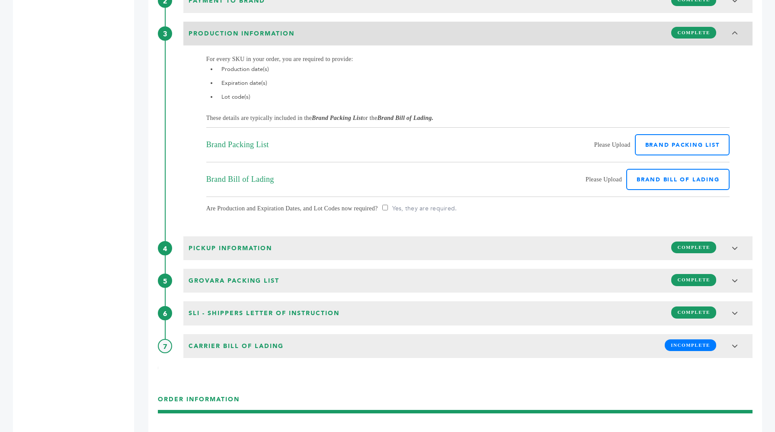
scroll to position [1228, 0]
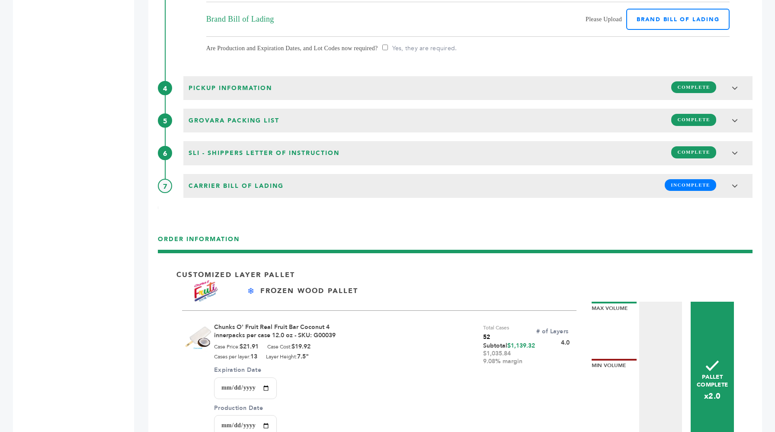
click at [446, 86] on div "Pickup Information COMPLETE" at bounding box center [468, 87] width 564 height 16
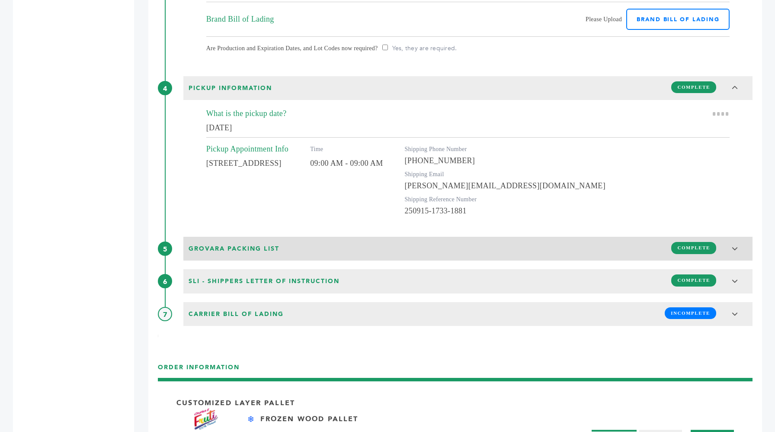
click at [431, 244] on div "Grovara Packing List COMPLETE" at bounding box center [468, 247] width 564 height 16
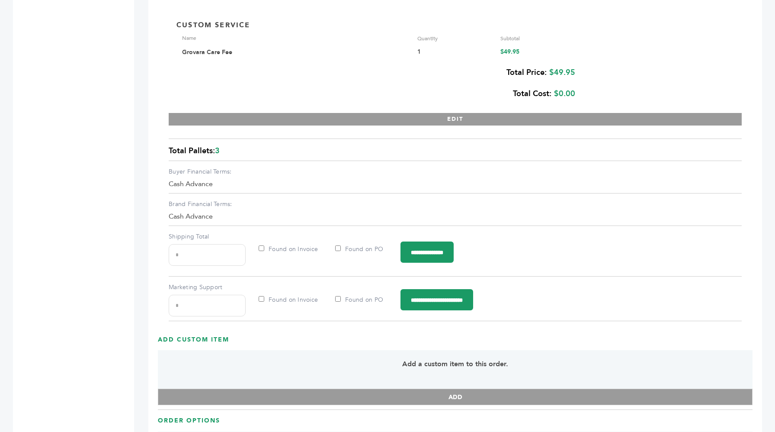
scroll to position [3025, 0]
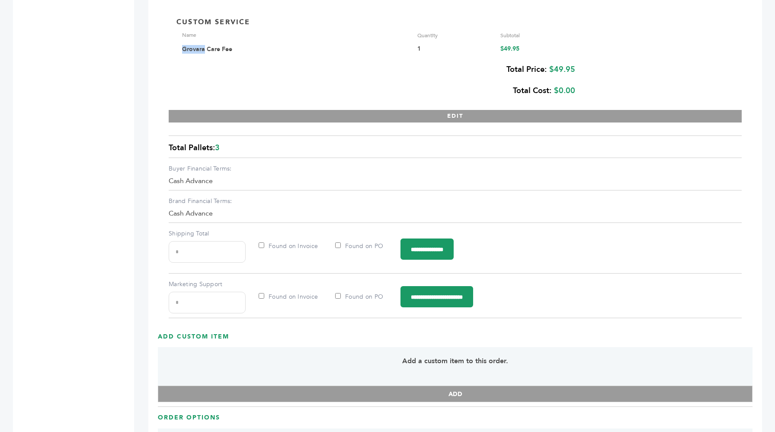
copy div "Grovara"
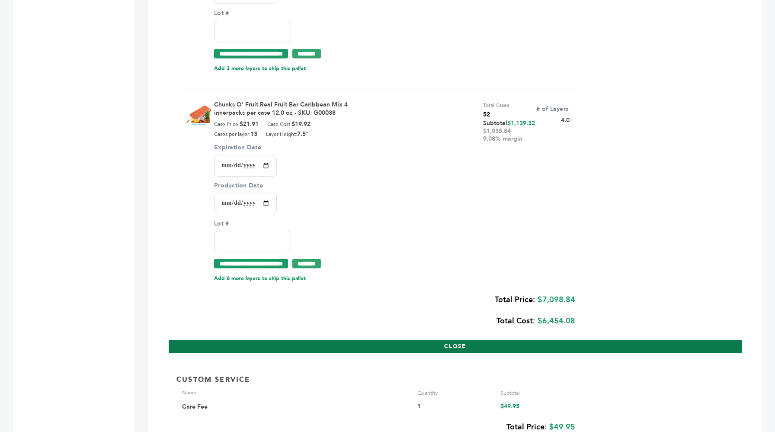
click at [402, 353] on button "CLOSE" at bounding box center [455, 346] width 573 height 13
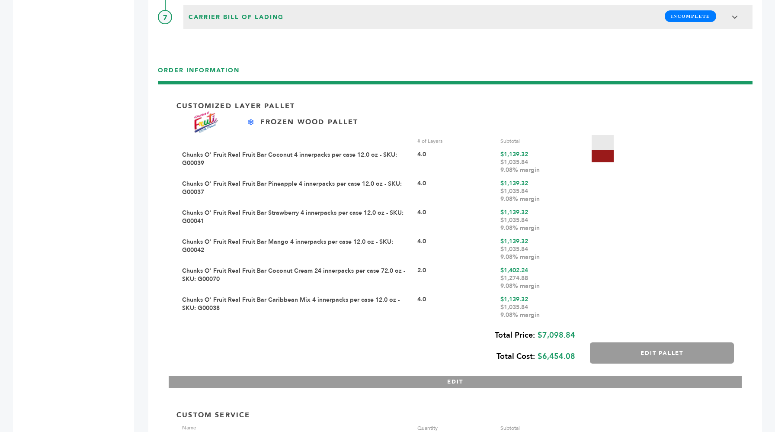
scroll to position [1563, 0]
